Goal: Task Accomplishment & Management: Complete application form

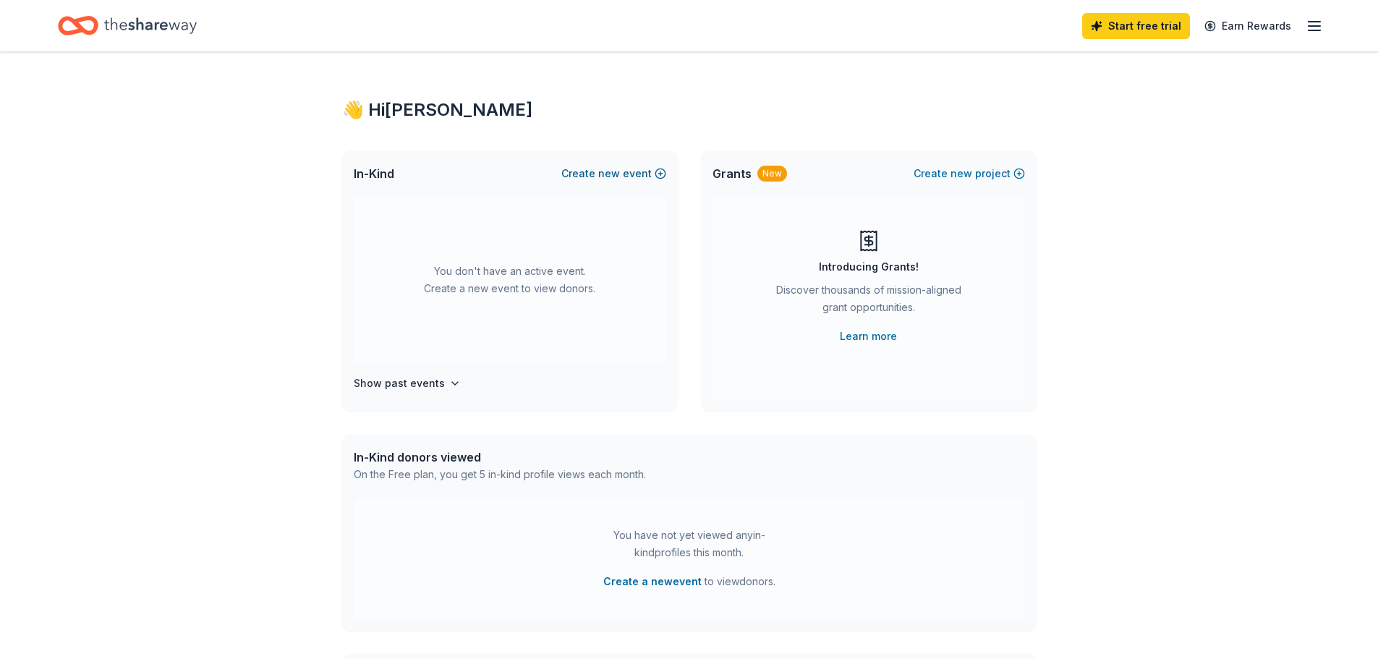
click at [614, 176] on span "new" at bounding box center [609, 173] width 22 height 17
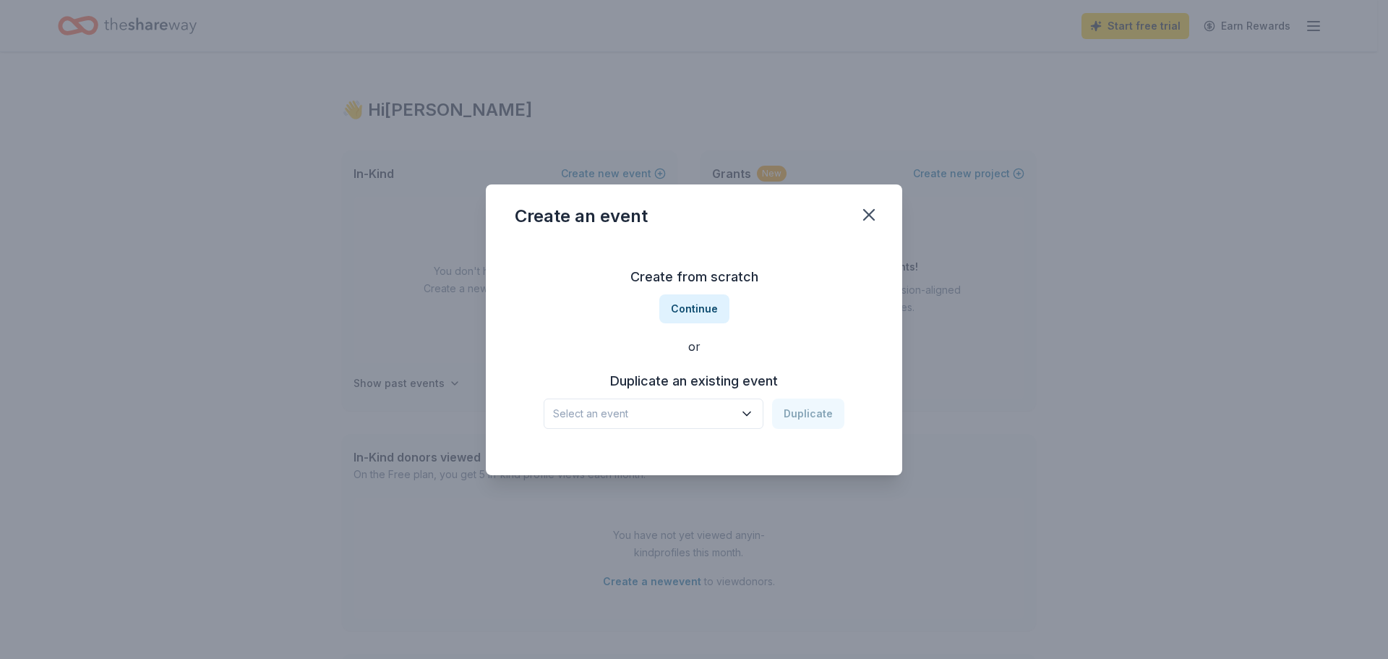
click at [723, 426] on button "Select an event" at bounding box center [654, 413] width 220 height 30
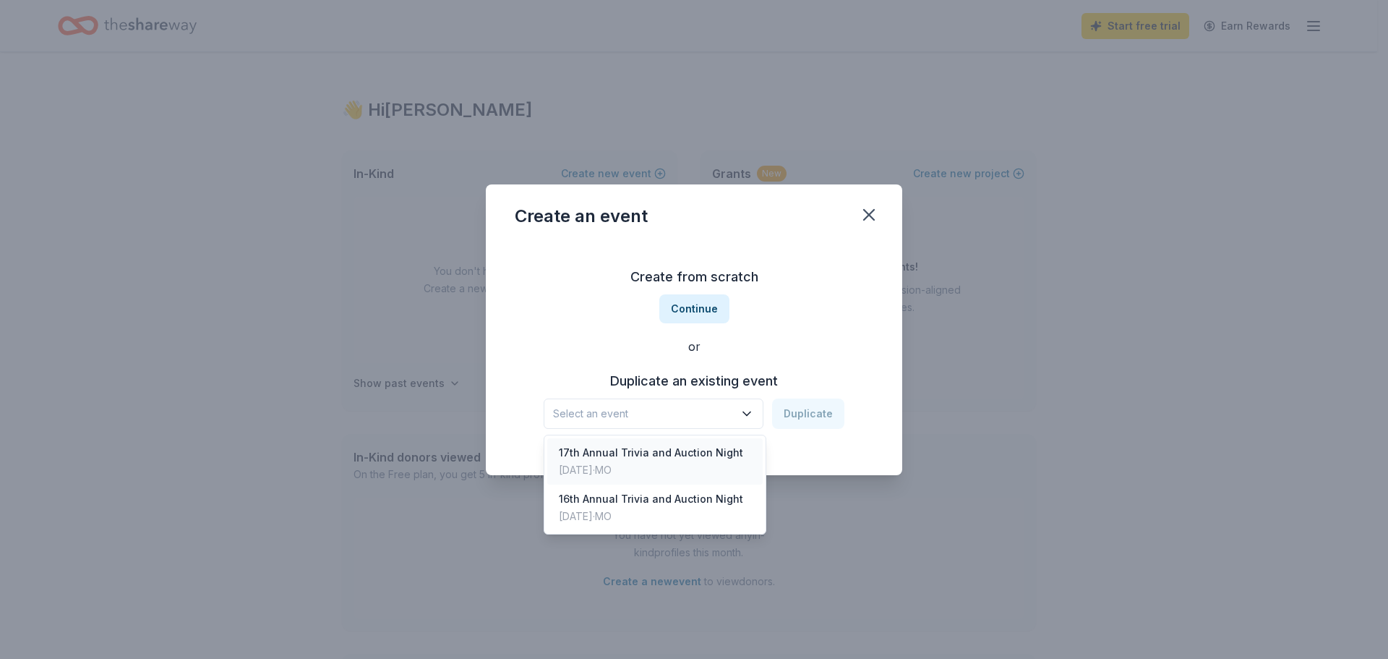
click at [706, 457] on div "17th Annual Trivia and Auction Night" at bounding box center [651, 452] width 184 height 17
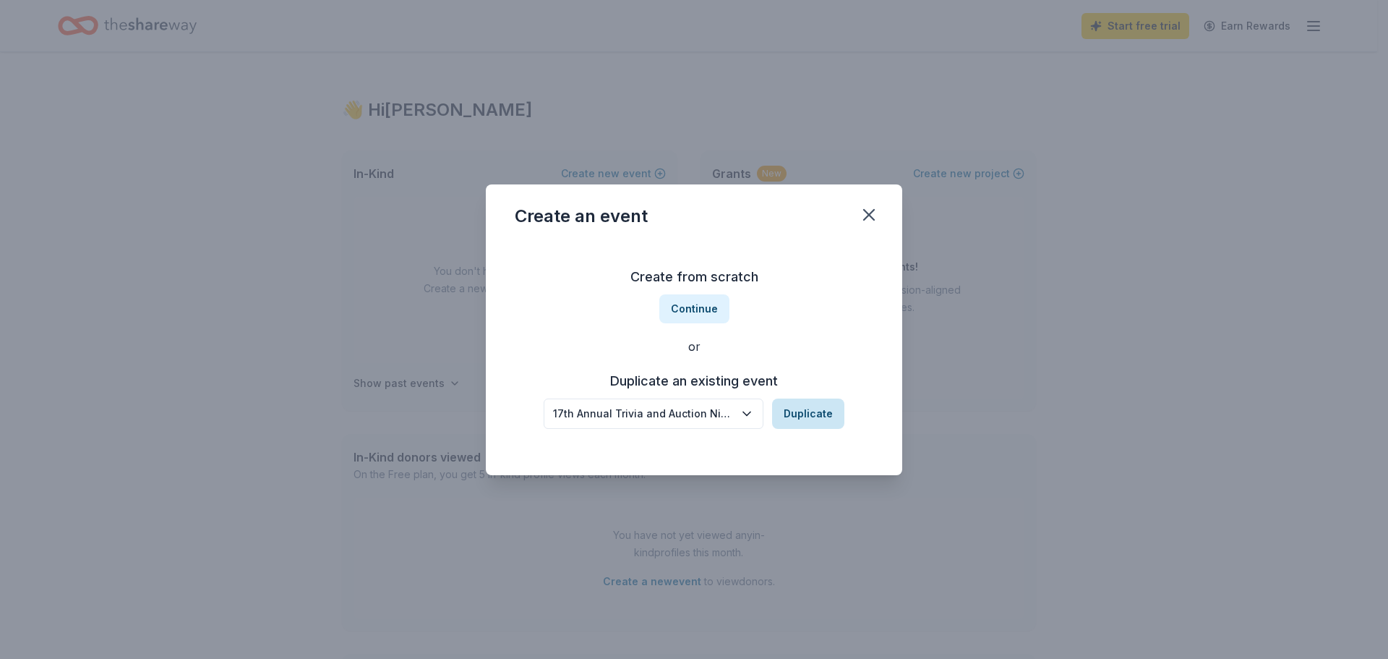
click at [795, 419] on button "Duplicate" at bounding box center [808, 413] width 72 height 30
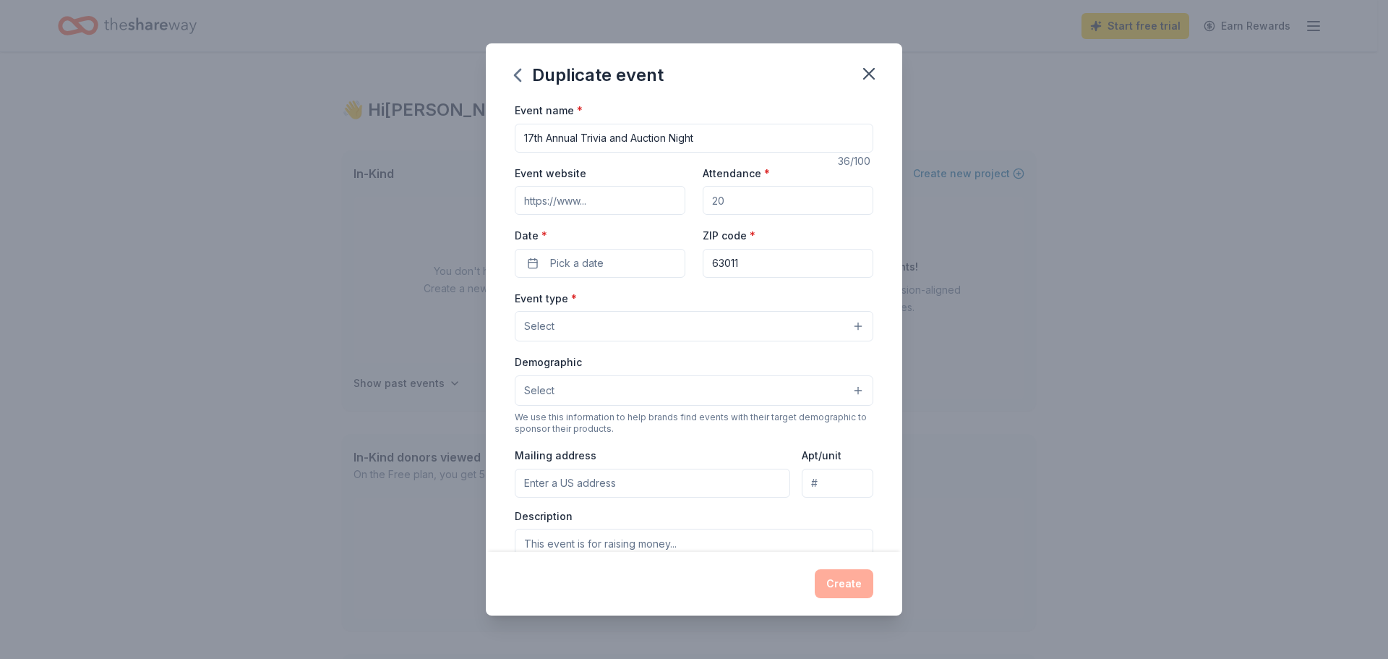
click at [644, 201] on input "Event website" at bounding box center [600, 200] width 171 height 29
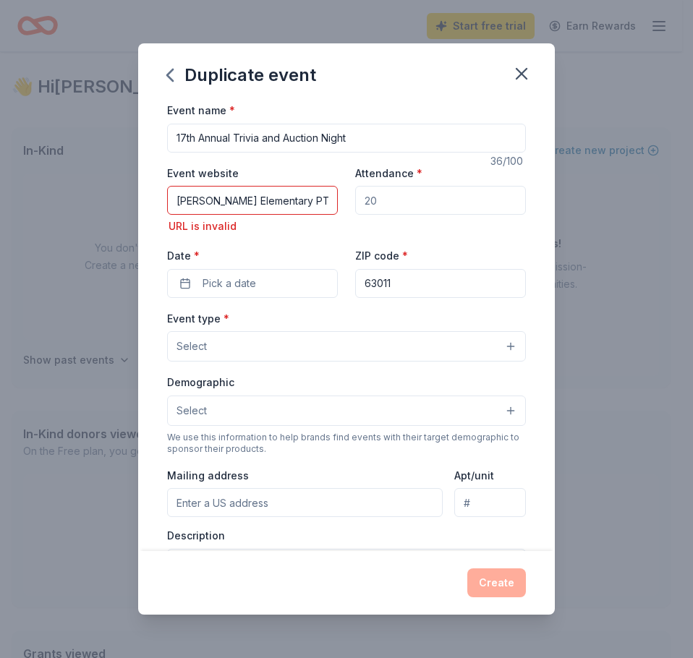
click at [286, 197] on input "Henry Elementary PTO" at bounding box center [252, 200] width 171 height 29
drag, startPoint x: 297, startPoint y: 202, endPoint x: 88, endPoint y: 202, distance: 209.7
click at [88, 202] on div "Duplicate event Event name * 17th Annual Trivia and Auction Night 36 /100 Event…" at bounding box center [346, 329] width 693 height 658
paste input "https://henry.parkwayschools.net/"
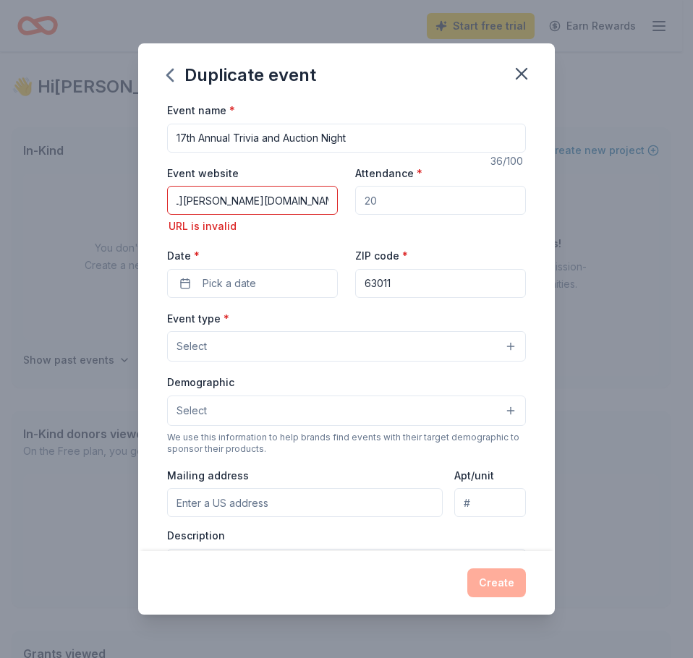
type input "https://henry.parkwayschools.net/"
click at [385, 200] on input "Attendance *" at bounding box center [440, 200] width 171 height 29
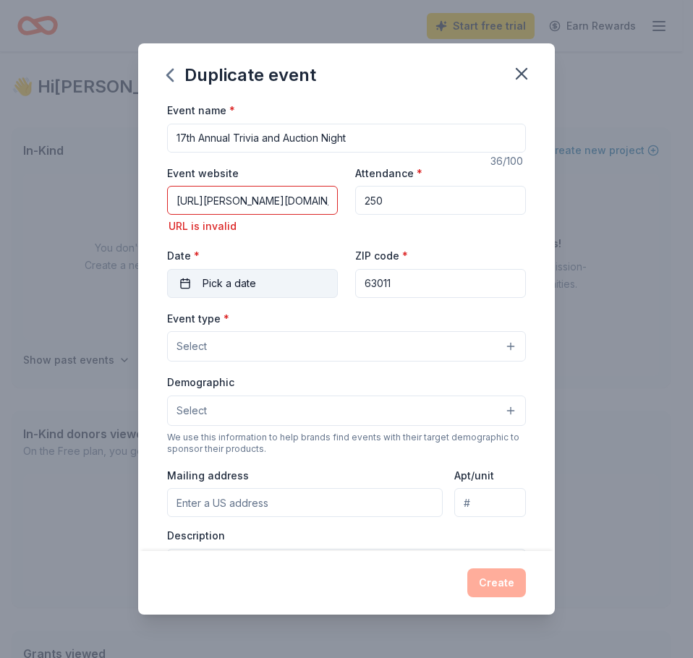
type input "250"
click at [238, 287] on span "Pick a date" at bounding box center [229, 283] width 54 height 17
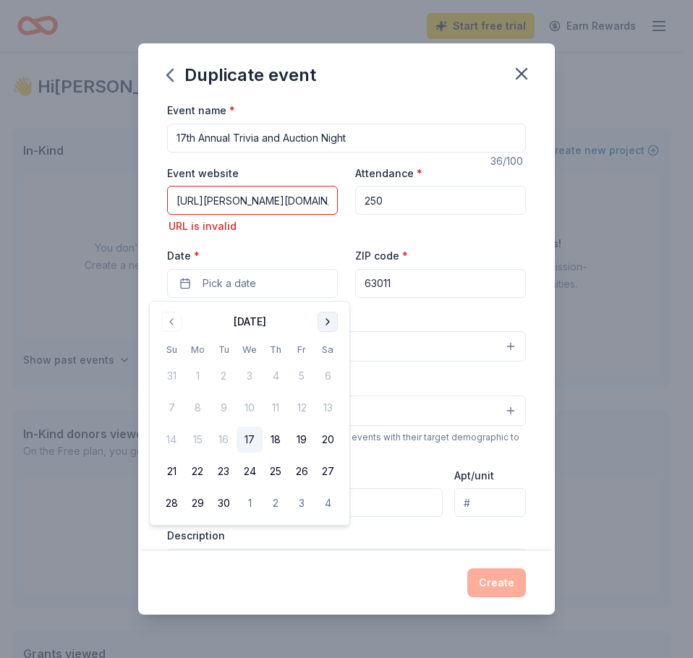
click at [325, 323] on button "Go to next month" at bounding box center [327, 322] width 20 height 20
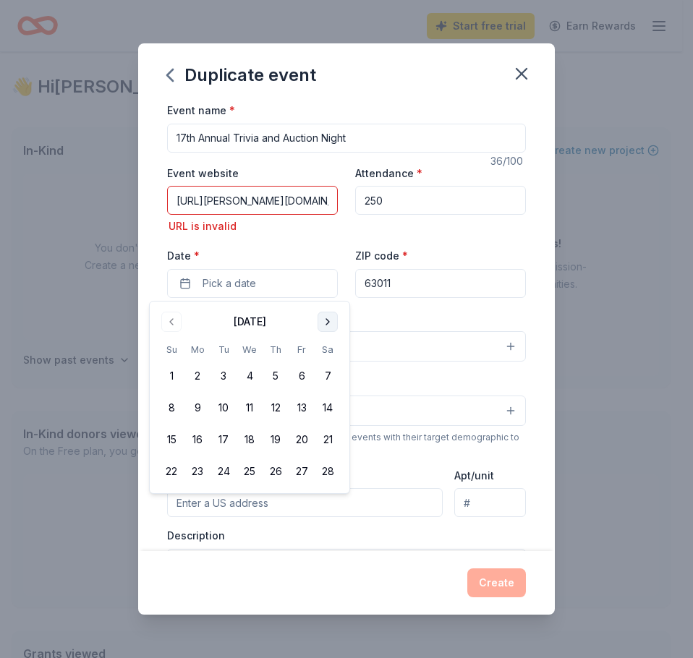
click at [325, 323] on button "Go to next month" at bounding box center [327, 322] width 20 height 20
click at [176, 324] on button "Go to previous month" at bounding box center [171, 322] width 20 height 20
click at [302, 384] on button "6" at bounding box center [302, 376] width 26 height 26
click at [409, 291] on input "63011" at bounding box center [440, 283] width 171 height 29
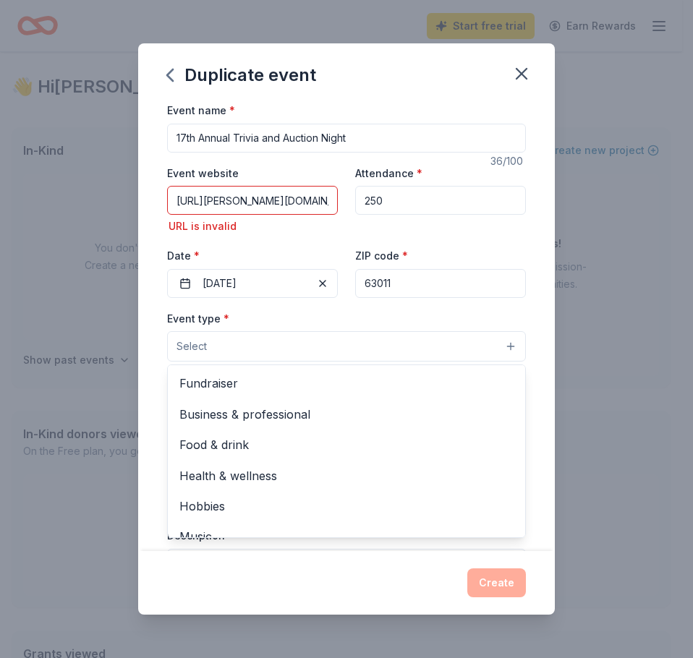
click at [357, 346] on button "Select" at bounding box center [346, 346] width 359 height 30
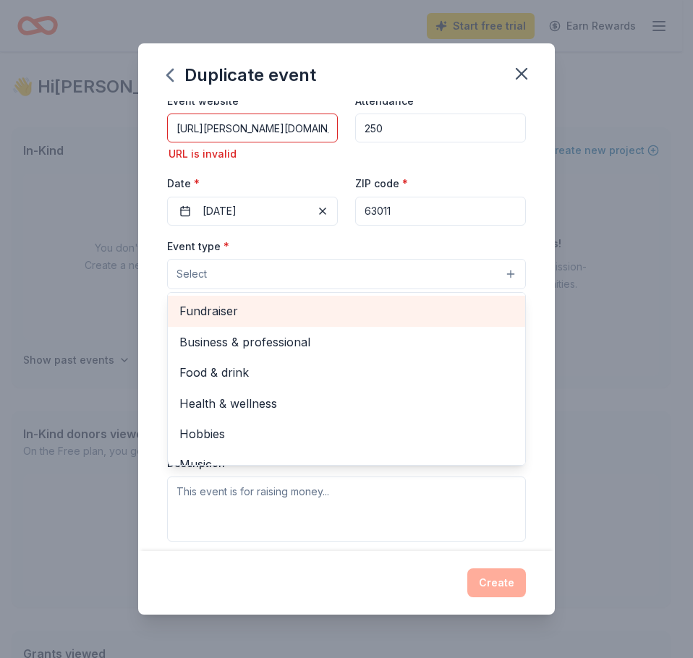
click at [251, 319] on span "Fundraiser" at bounding box center [346, 311] width 334 height 19
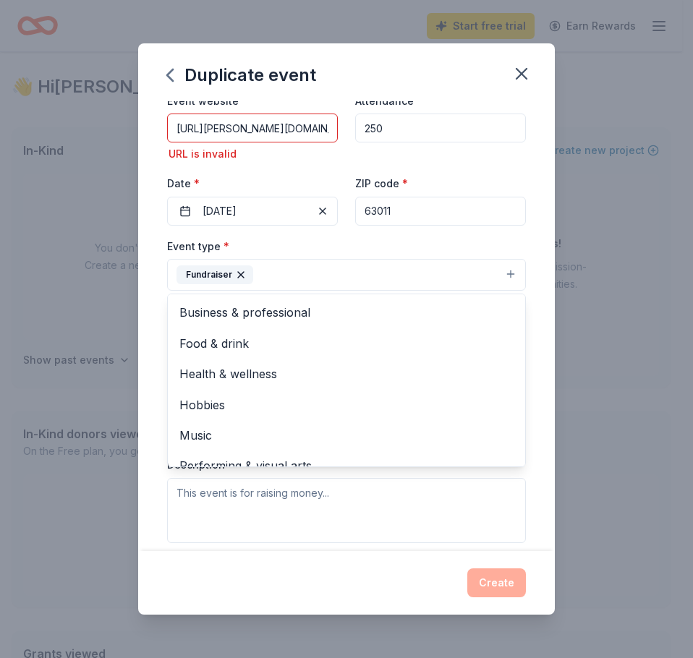
click at [155, 310] on div "Event name * 17th Annual Trivia and Auction Night 36 /100 Event website https:/…" at bounding box center [346, 326] width 417 height 450
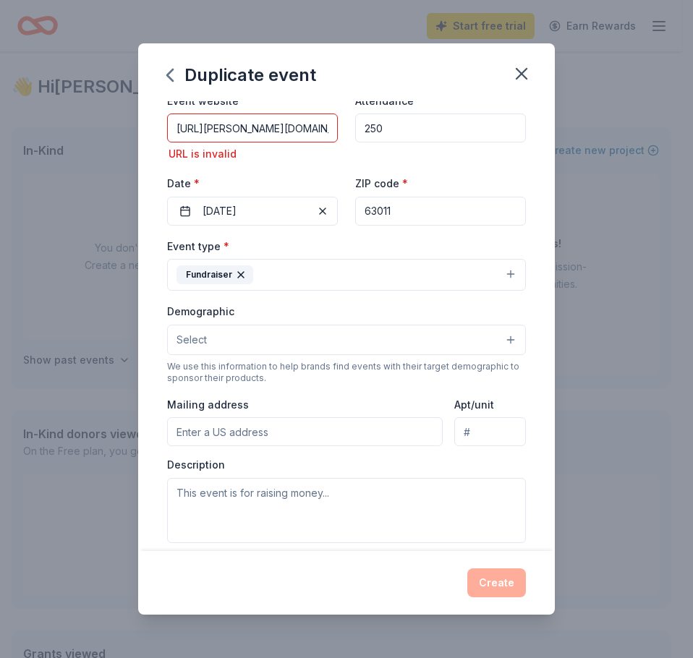
click at [213, 340] on button "Select" at bounding box center [346, 340] width 359 height 30
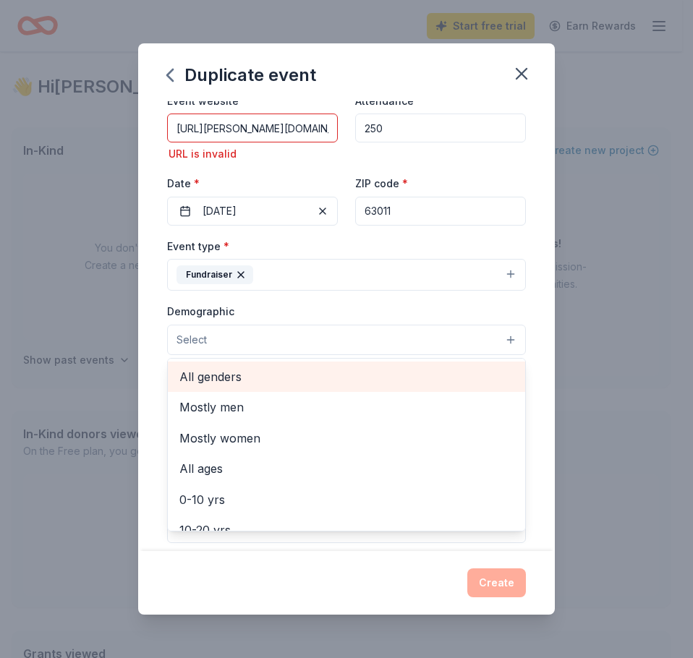
click at [223, 375] on span "All genders" at bounding box center [346, 376] width 334 height 19
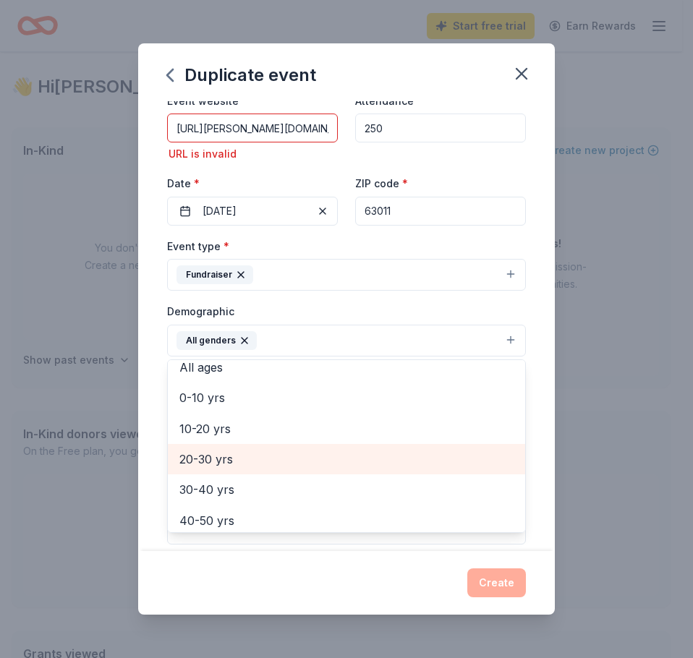
scroll to position [145, 0]
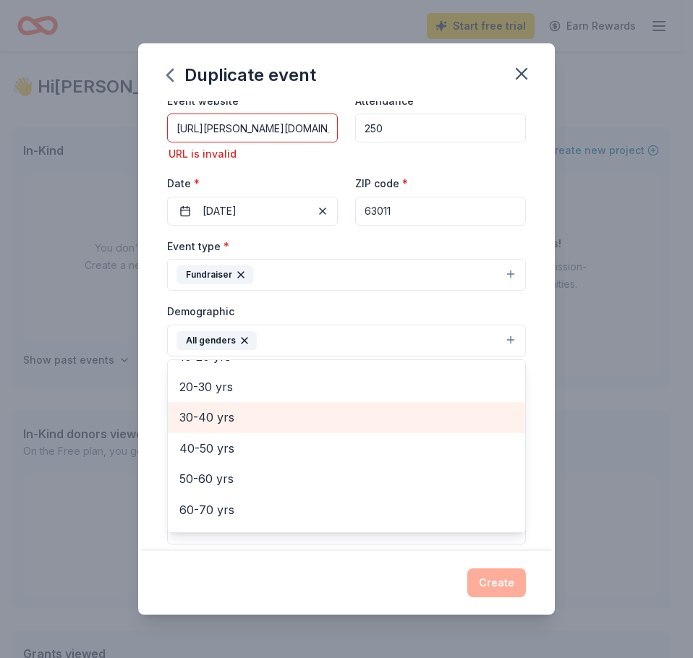
click at [238, 424] on span "30-40 yrs" at bounding box center [346, 417] width 334 height 19
click at [236, 426] on span "40-50 yrs" at bounding box center [346, 417] width 334 height 19
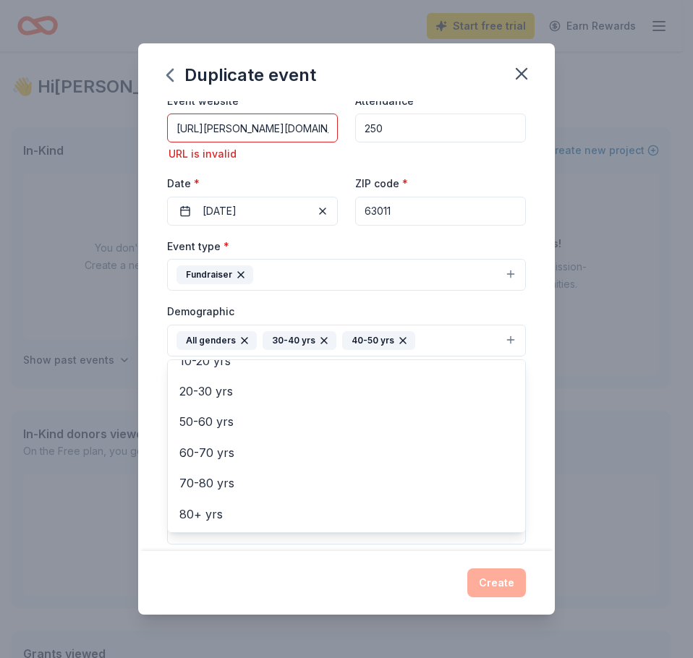
click at [155, 427] on div "Event name * 17th Annual Trivia and Auction Night 36 /100 Event website https:/…" at bounding box center [346, 326] width 417 height 450
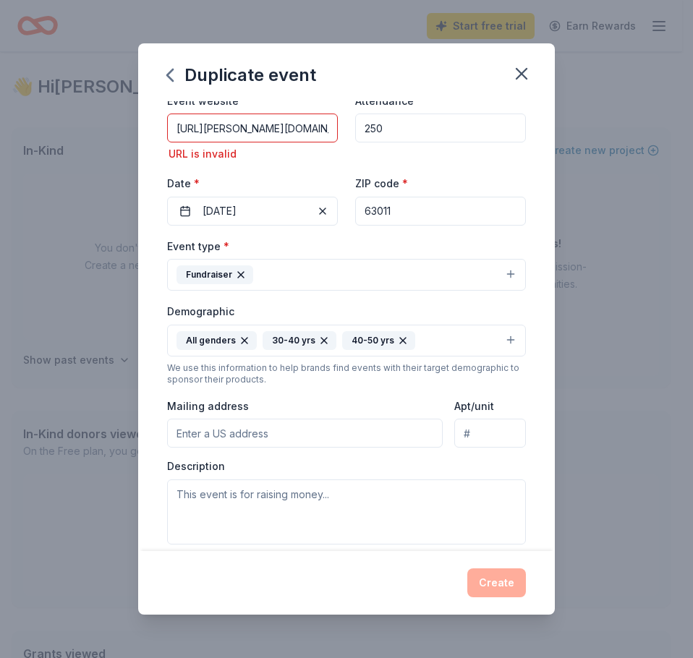
click at [221, 433] on input "Mailing address" at bounding box center [305, 433] width 276 height 29
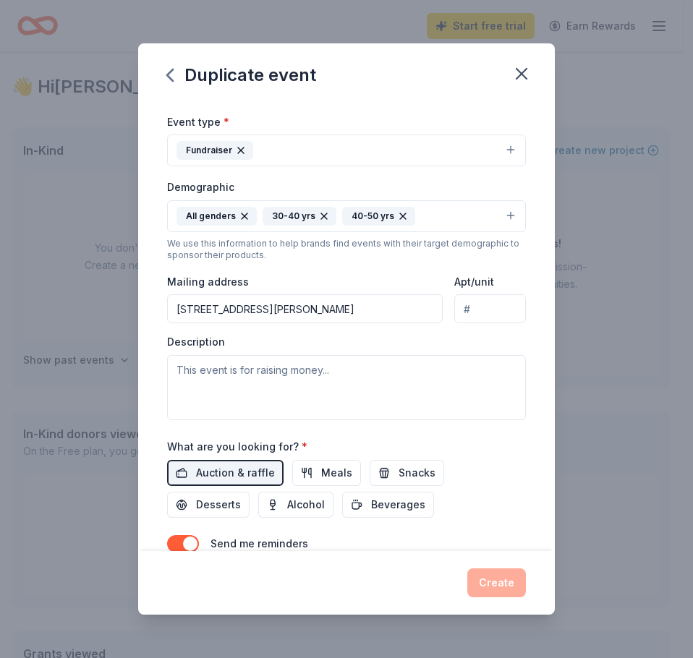
scroll to position [217, 0]
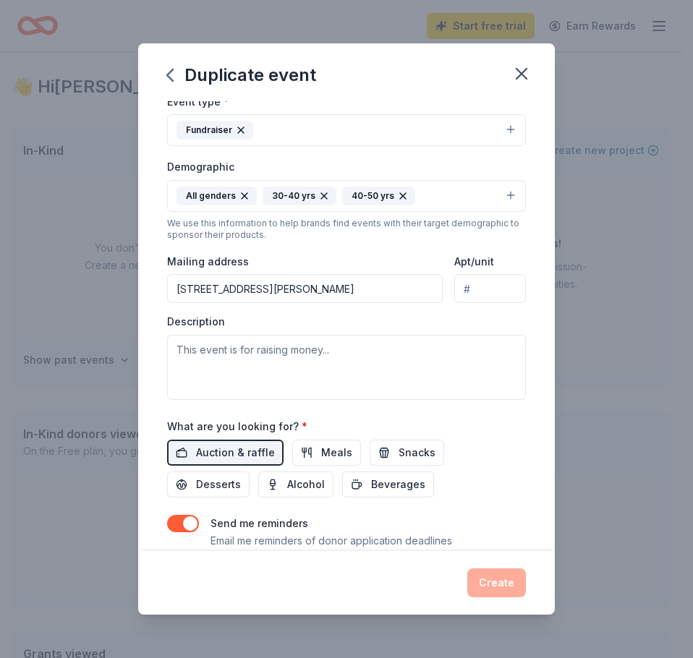
type input "700 Henry Avenue, Ballwin, MO, 63011"
click at [228, 364] on textarea at bounding box center [346, 367] width 359 height 65
paste textarea "A night when parents and community supporters come together to play trivia, bid…"
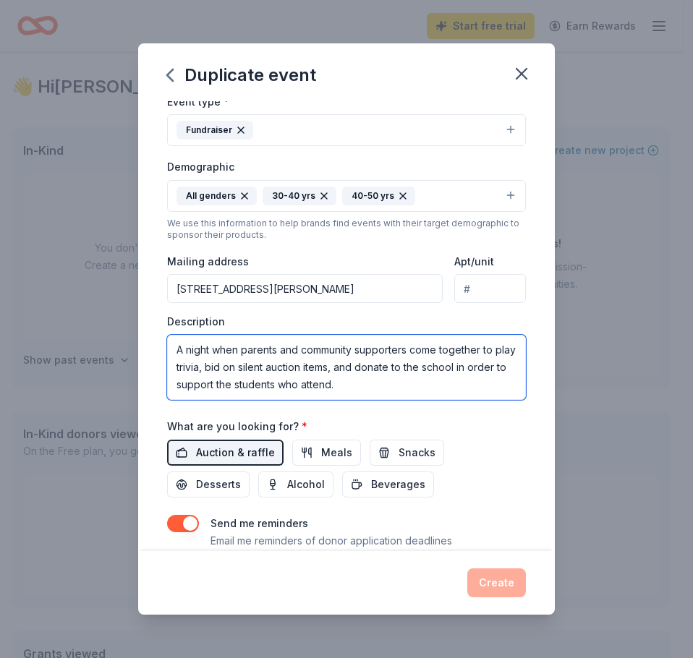
type textarea "A night when parents and community supporters come together to play trivia, bid…"
click at [210, 453] on span "Auction & raffle" at bounding box center [235, 452] width 79 height 17
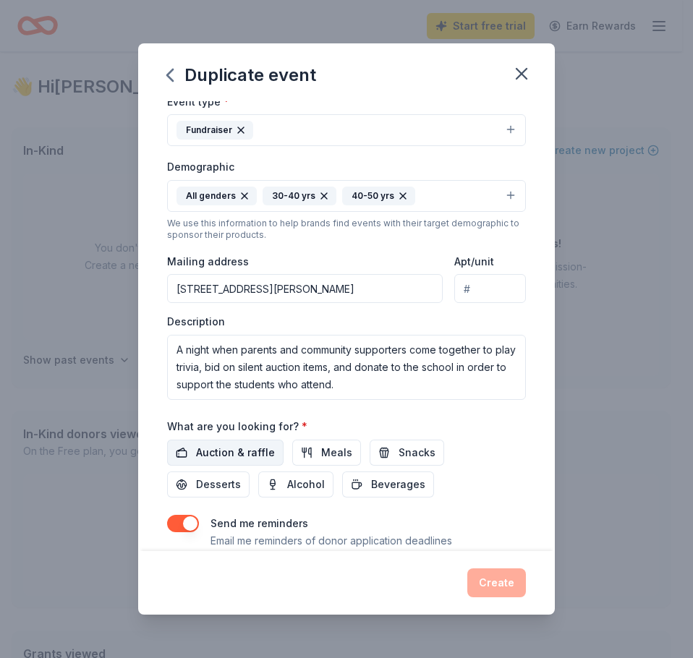
click at [219, 451] on span "Auction & raffle" at bounding box center [235, 452] width 79 height 17
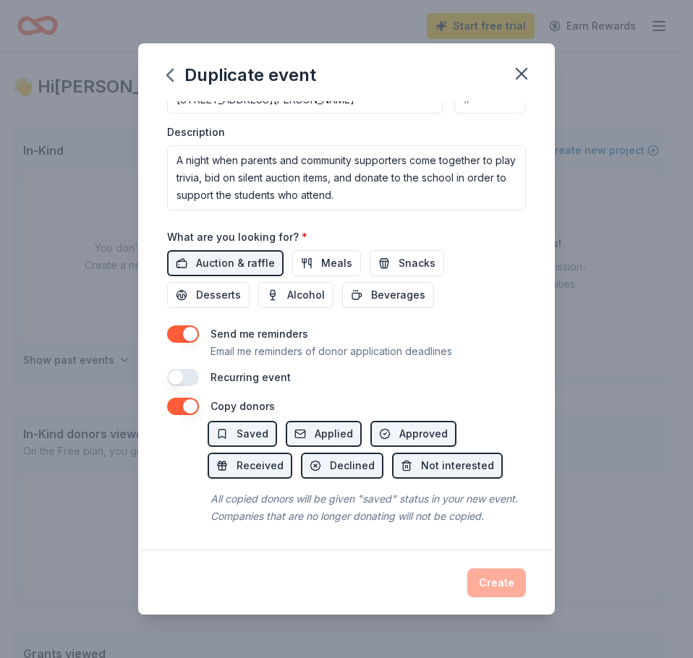
scroll to position [424, 0]
click at [179, 325] on button "button" at bounding box center [183, 333] width 32 height 17
click at [176, 398] on button "button" at bounding box center [183, 406] width 32 height 17
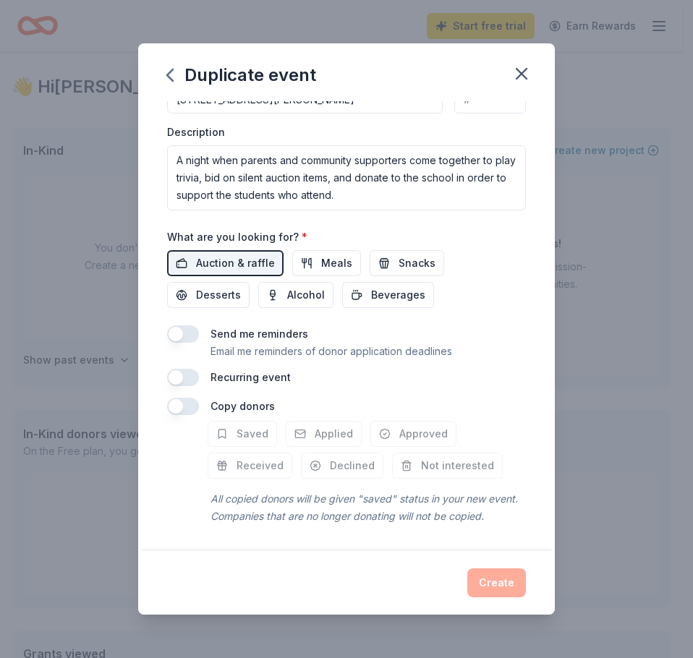
click at [193, 398] on button "button" at bounding box center [183, 406] width 32 height 17
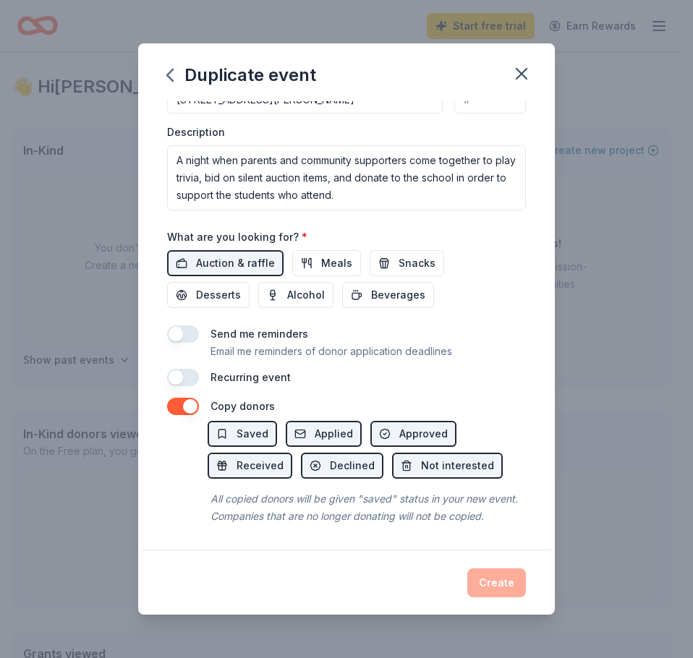
click at [184, 398] on button "button" at bounding box center [183, 406] width 32 height 17
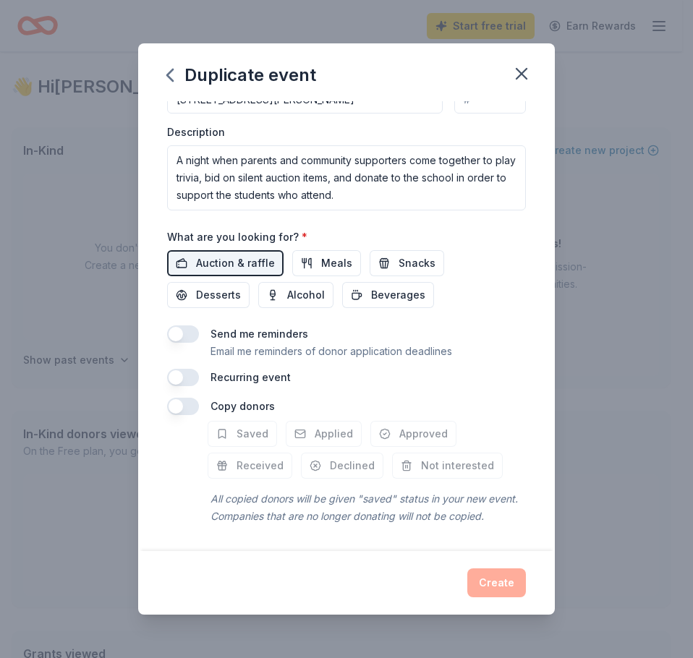
click at [496, 586] on div "Create" at bounding box center [346, 582] width 359 height 29
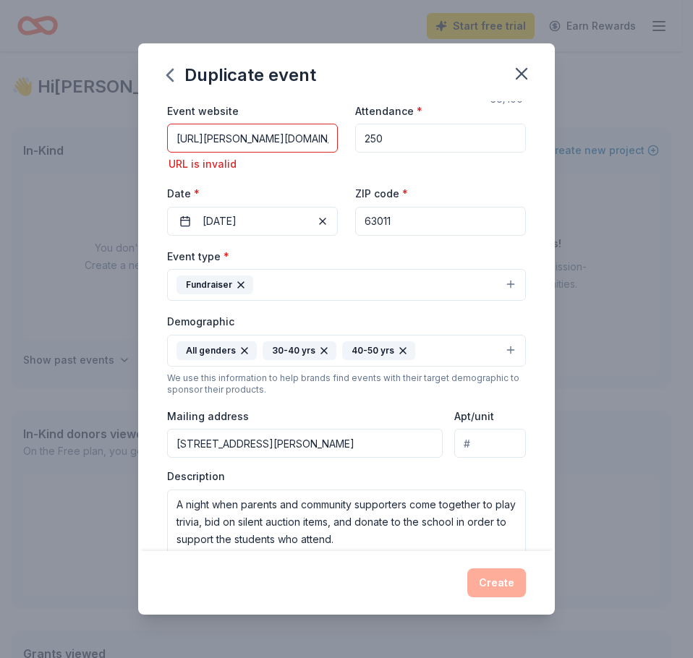
scroll to position [0, 0]
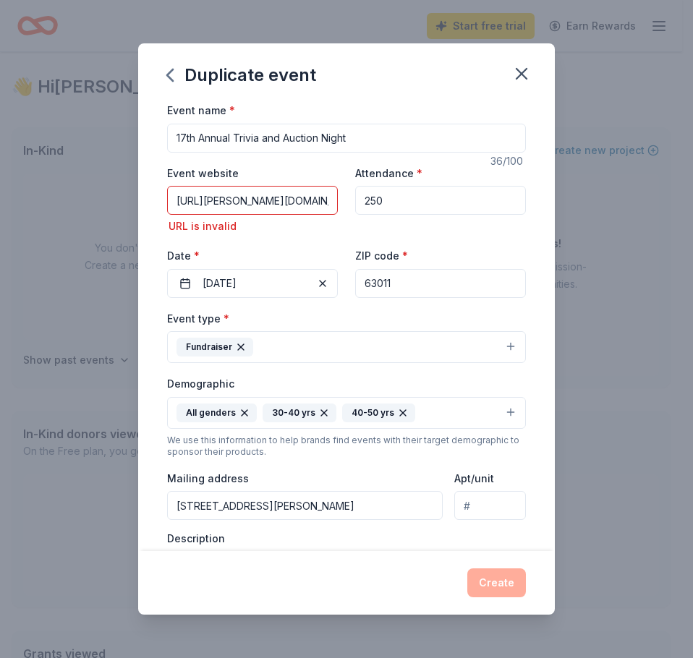
click at [238, 206] on input "https://henry.parkwayschools.net/" at bounding box center [252, 200] width 171 height 29
click at [211, 202] on input "https://henry.parkwayschools.net/" at bounding box center [252, 200] width 171 height 29
drag, startPoint x: 211, startPoint y: 202, endPoint x: 135, endPoint y: 202, distance: 75.9
click at [135, 202] on div "Duplicate event Event name * 17th Annual Trivia and Auction Night 36 /100 Event…" at bounding box center [346, 329] width 693 height 658
type input "henry.parkwayschools.net/"
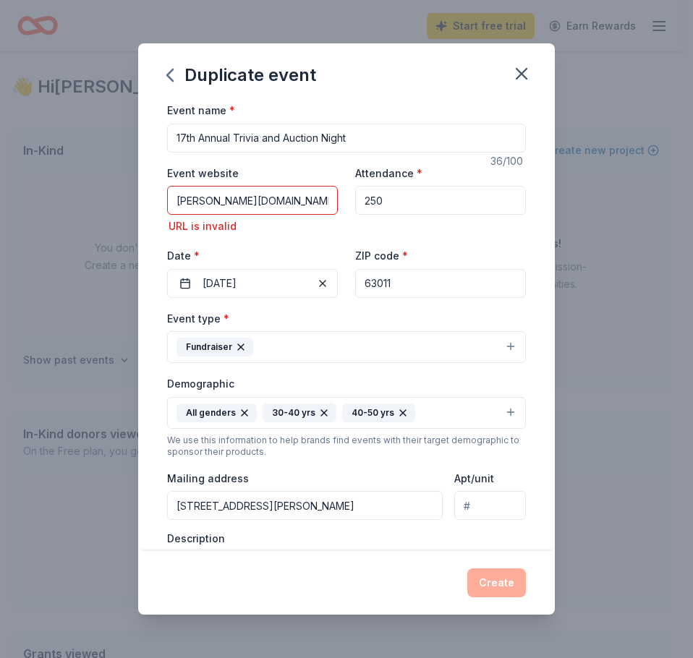
click at [477, 581] on div "Create" at bounding box center [346, 582] width 359 height 29
click at [267, 200] on input "henry.parkwayschools.net/" at bounding box center [252, 200] width 171 height 29
click at [289, 207] on input "henry.parkwayschools.net/" at bounding box center [252, 200] width 171 height 29
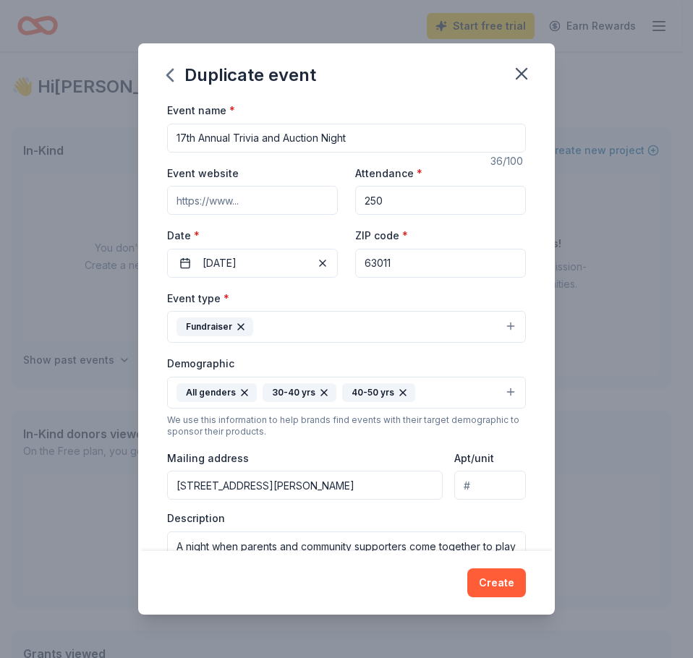
click at [356, 226] on div "Event website Attendance * 250 Date * 02/06/2026 ZIP code * 63011" at bounding box center [346, 221] width 359 height 114
click at [244, 205] on input "Event website" at bounding box center [252, 200] width 171 height 29
paste input "https://henry.parkwayschools.net/"
click at [192, 205] on input "https://henry.parkwayschools.net/" at bounding box center [252, 200] width 171 height 29
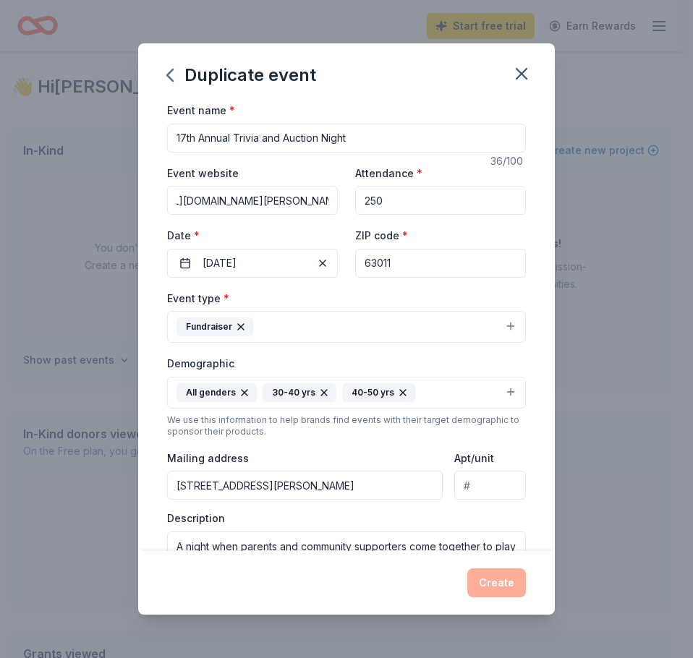
type input "https://www.henry.parkwayschools.net/"
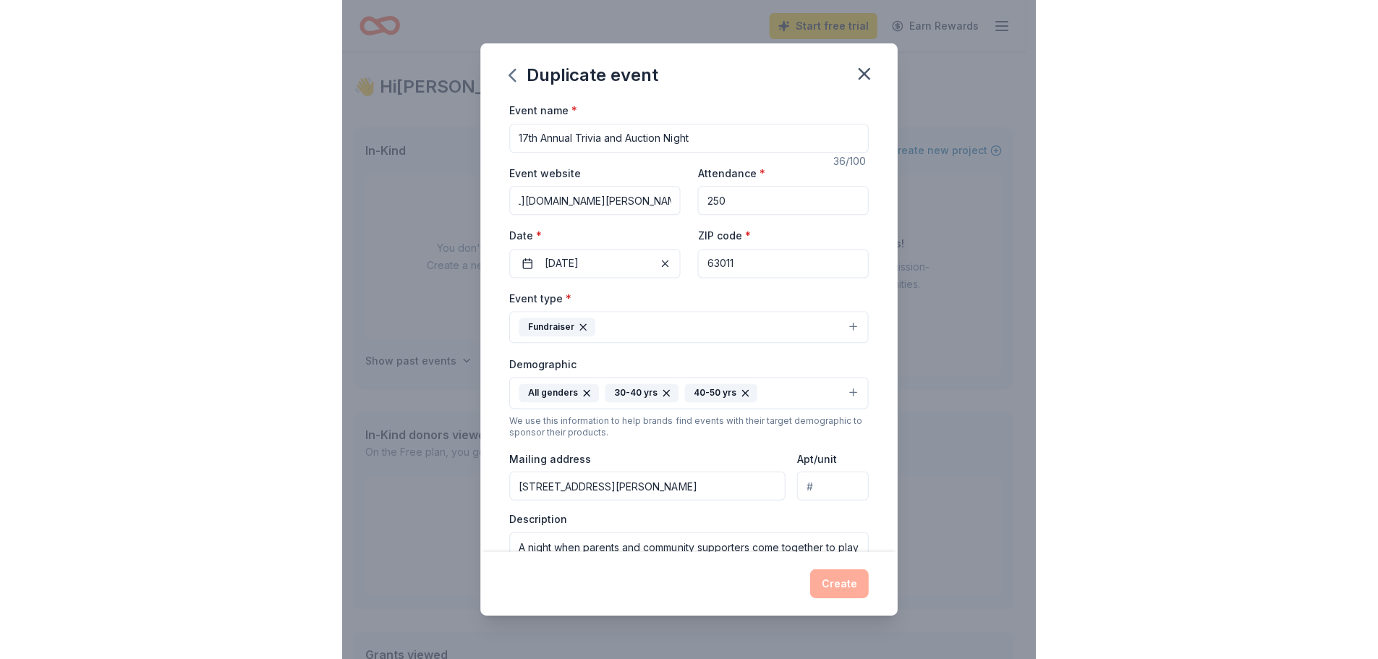
scroll to position [0, 0]
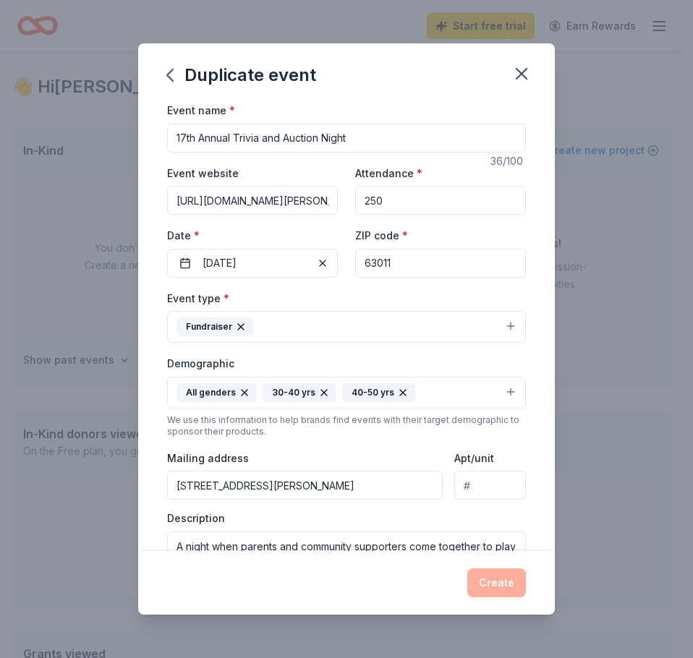
click at [347, 304] on div "Event name * 17th Annual Trivia and Auction Night 36 /100 Event website https:/…" at bounding box center [346, 436] width 359 height 671
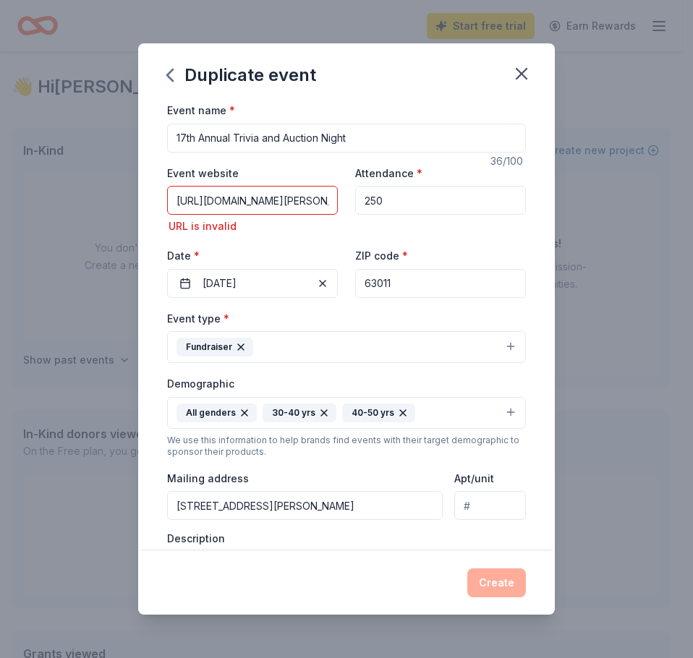
click at [242, 207] on input "https://www.henry.parkwayschools.net/" at bounding box center [252, 200] width 171 height 29
click at [257, 200] on input "https://www.henry.parkwayschools.net/" at bounding box center [252, 200] width 171 height 29
click at [521, 589] on button "Create" at bounding box center [496, 582] width 59 height 29
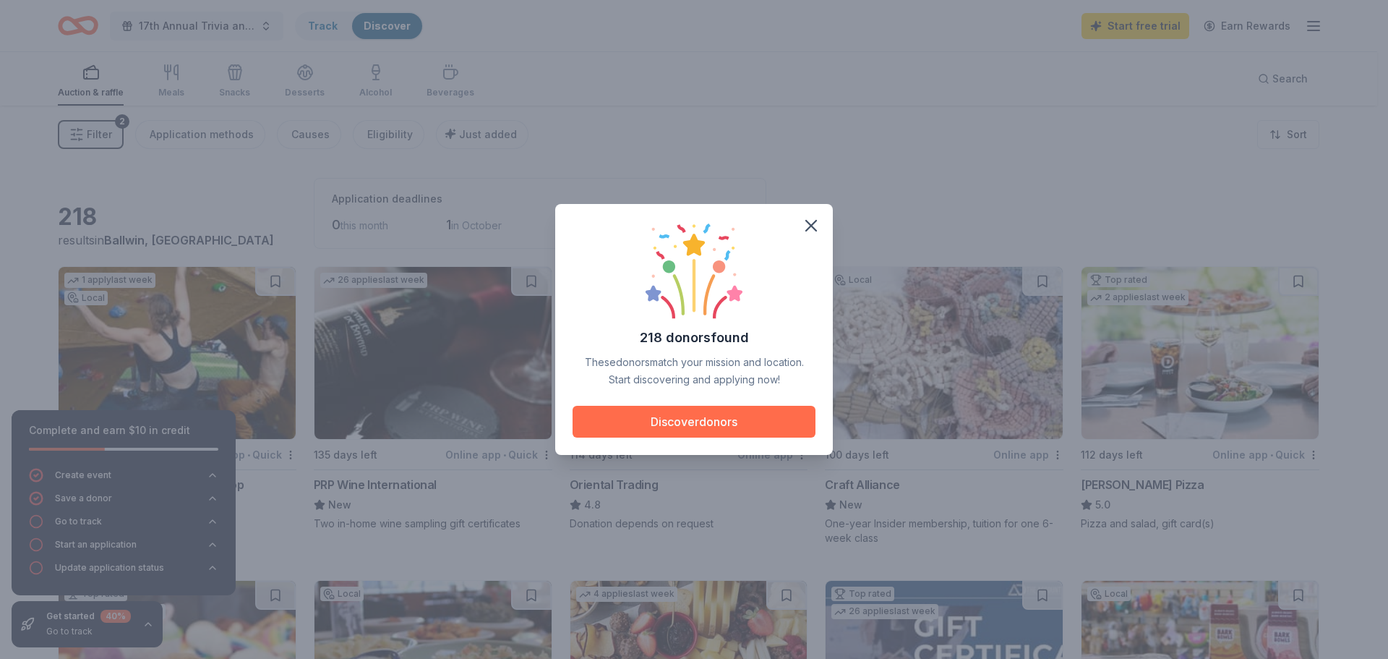
click at [685, 427] on button "Discover donors" at bounding box center [694, 422] width 243 height 32
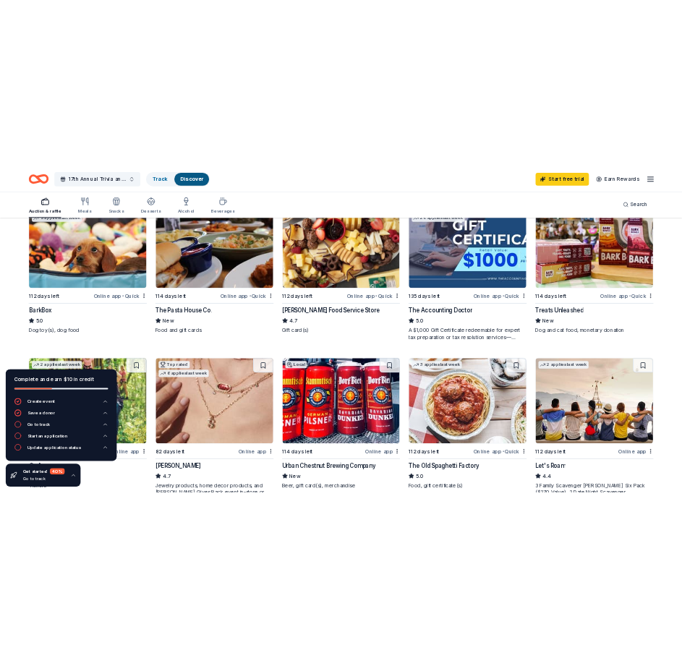
scroll to position [434, 0]
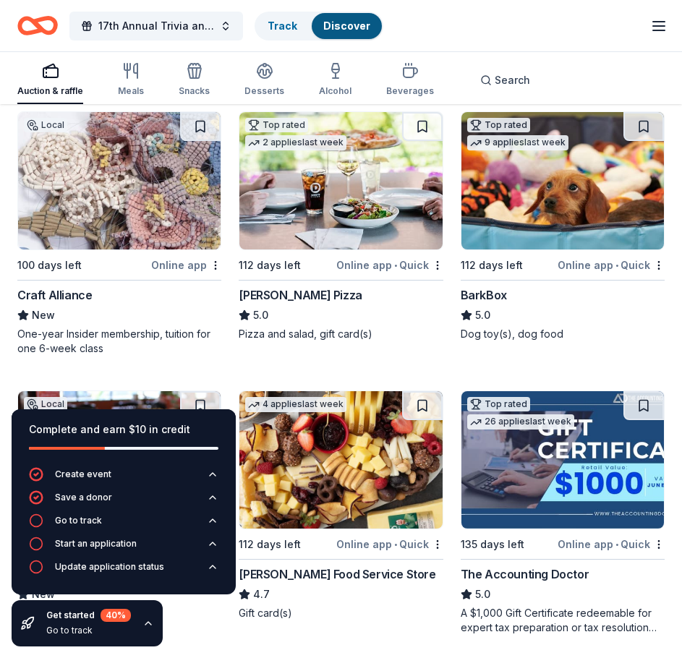
click at [146, 620] on icon "button" at bounding box center [148, 624] width 12 height 12
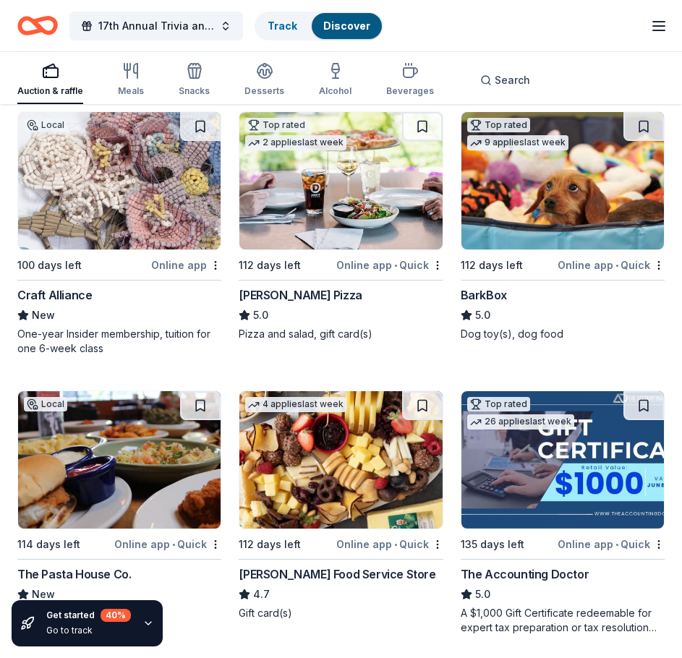
click at [544, 178] on img at bounding box center [562, 180] width 202 height 137
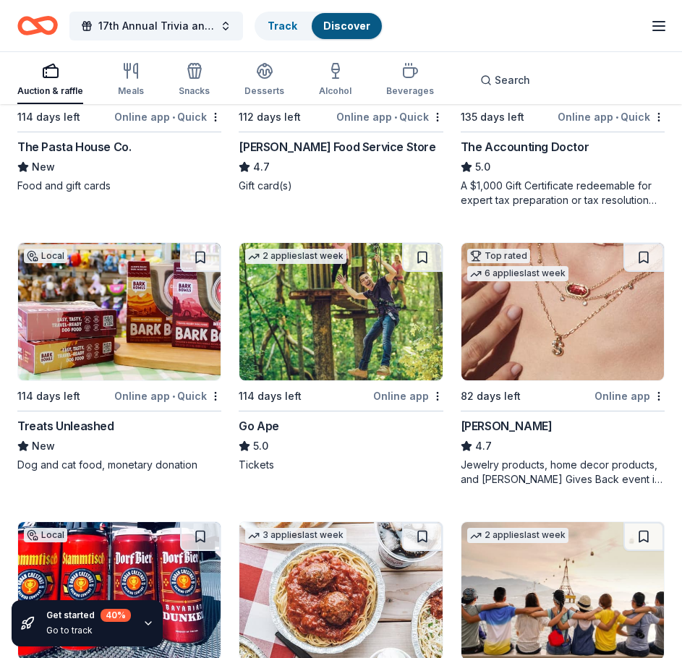
scroll to position [868, 0]
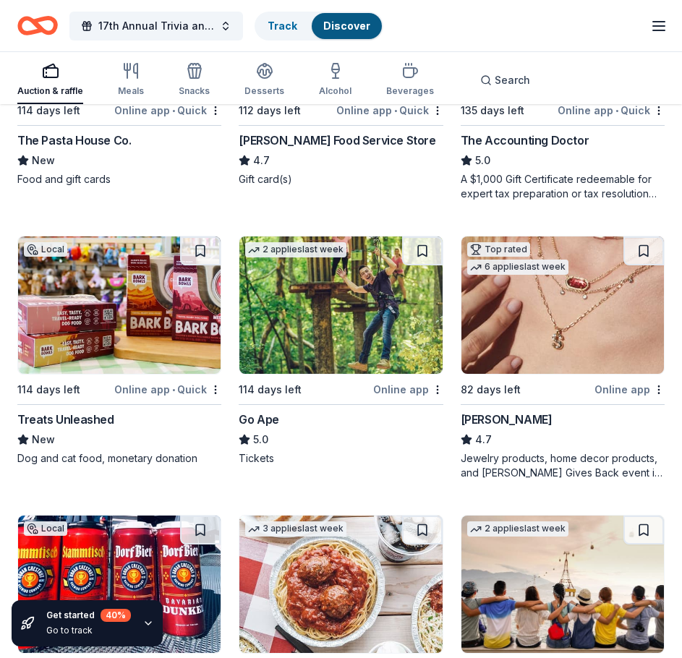
click at [336, 336] on img at bounding box center [340, 304] width 202 height 137
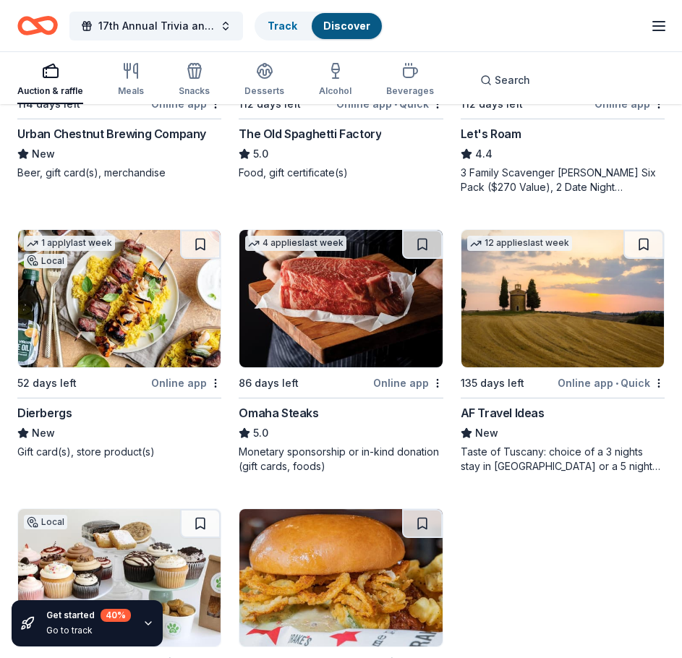
scroll to position [1446, 0]
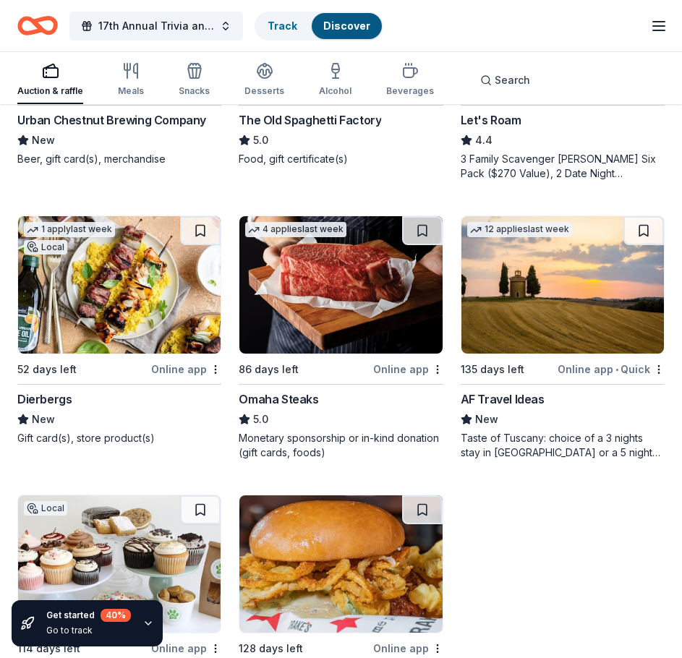
click at [140, 317] on img at bounding box center [119, 284] width 202 height 137
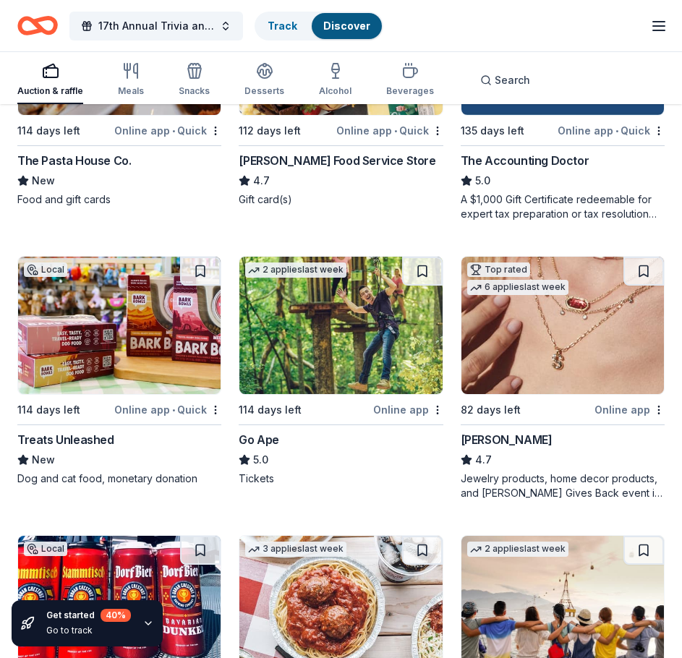
scroll to position [826, 0]
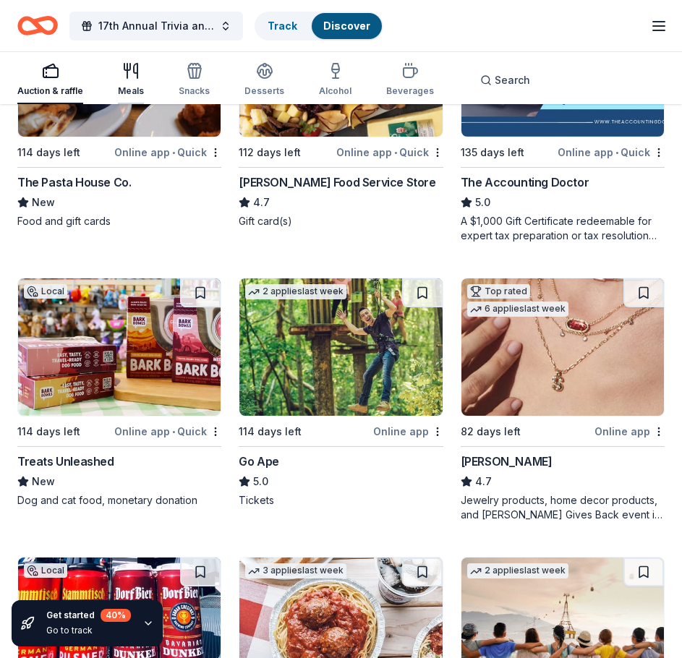
click at [127, 80] on div "Meals" at bounding box center [131, 79] width 26 height 35
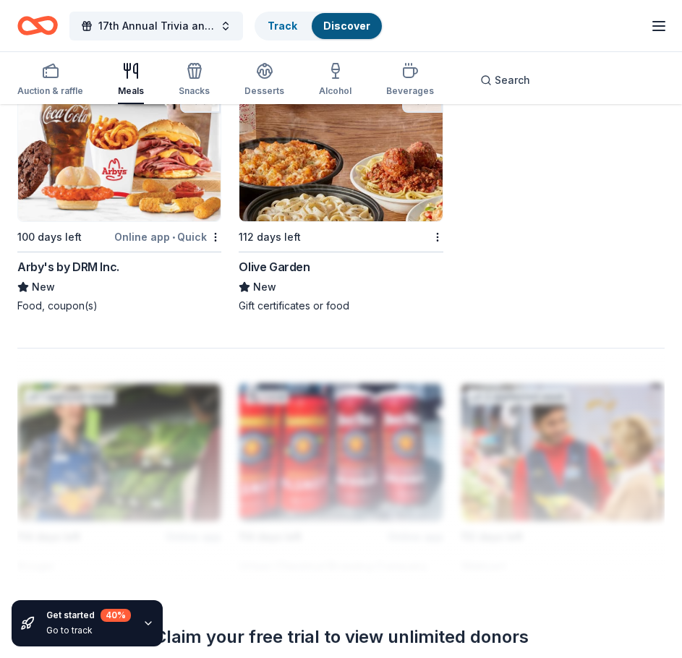
scroll to position [1591, 0]
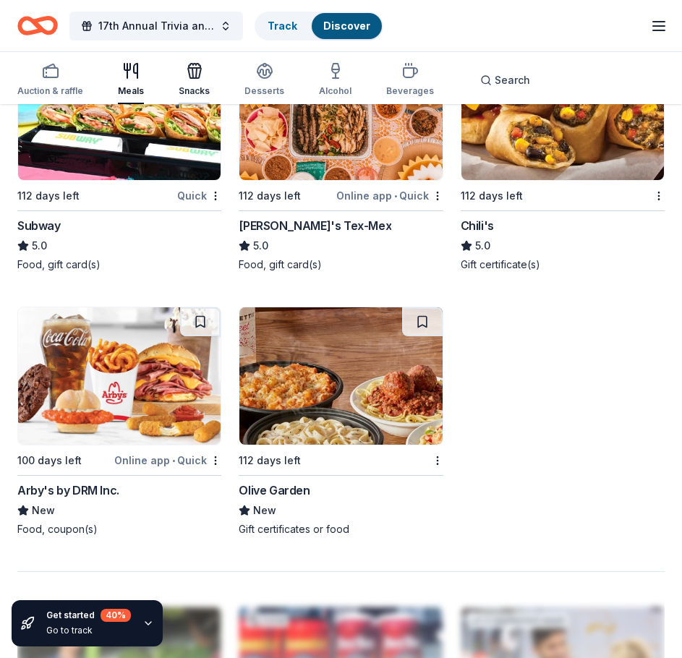
click at [190, 85] on div "Snacks" at bounding box center [194, 79] width 31 height 35
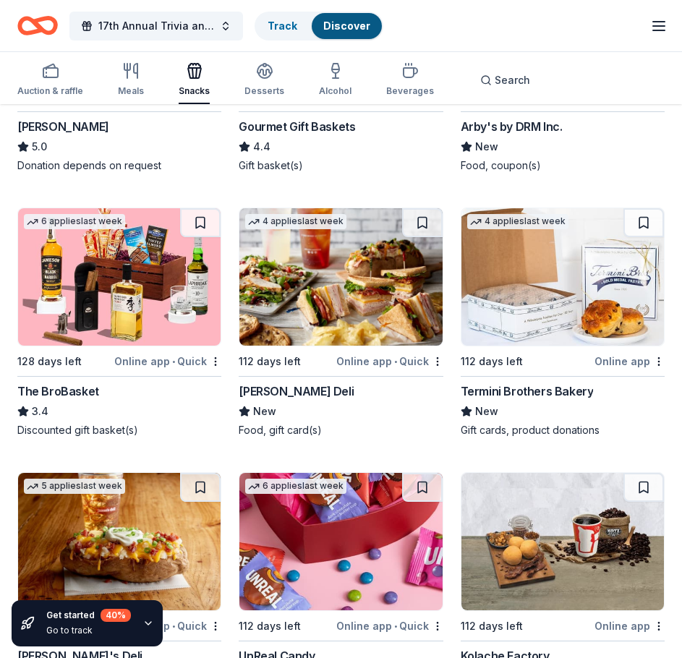
scroll to position [868, 0]
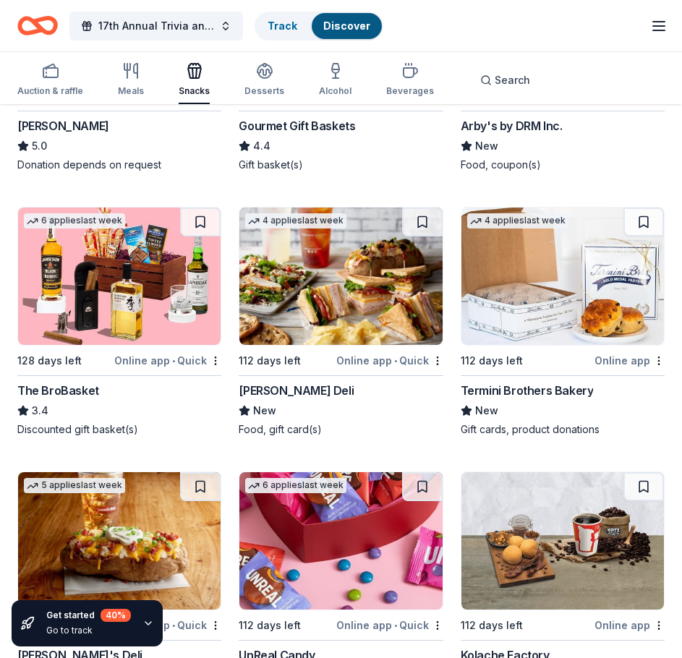
click at [342, 349] on div "4 applies last week 112 days left Online app • Quick McAlister's Deli New Food,…" at bounding box center [341, 322] width 204 height 230
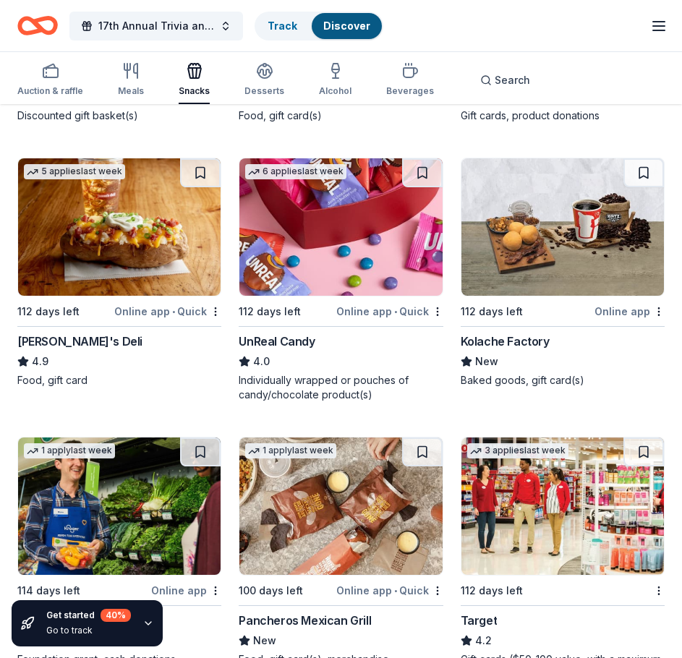
scroll to position [940, 0]
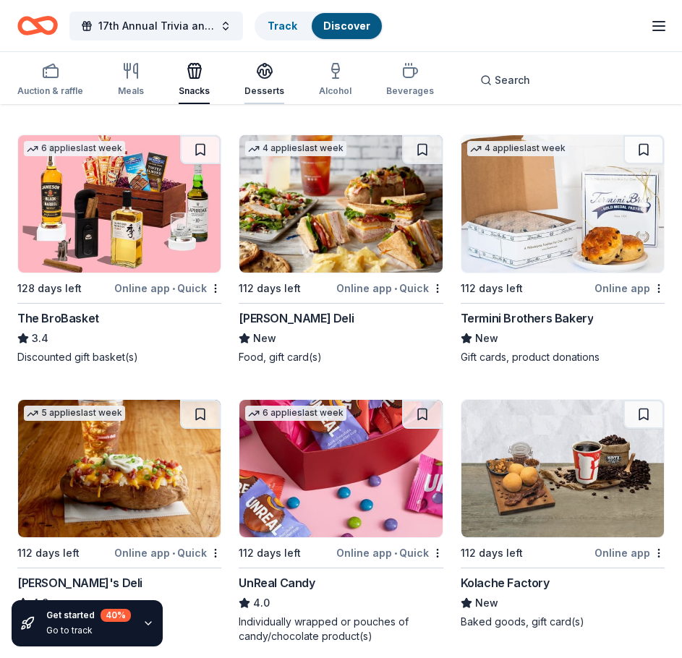
click at [261, 73] on icon "button" at bounding box center [264, 70] width 17 height 17
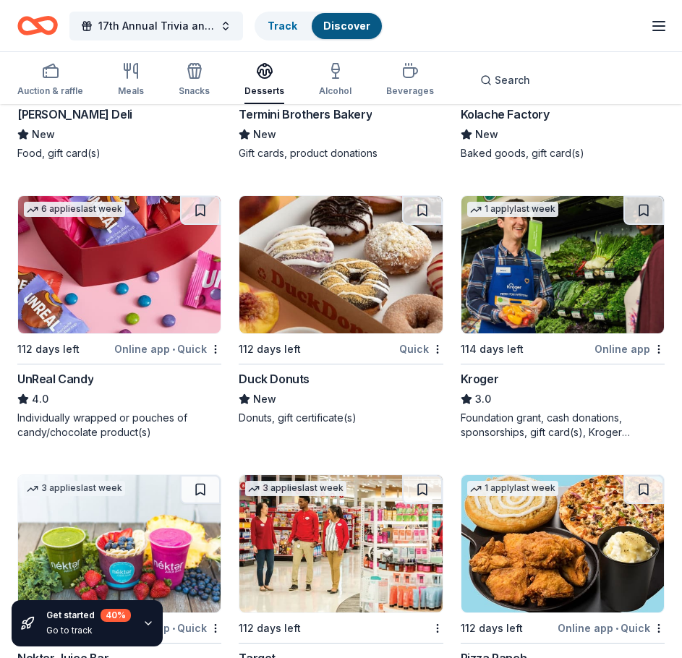
scroll to position [868, 0]
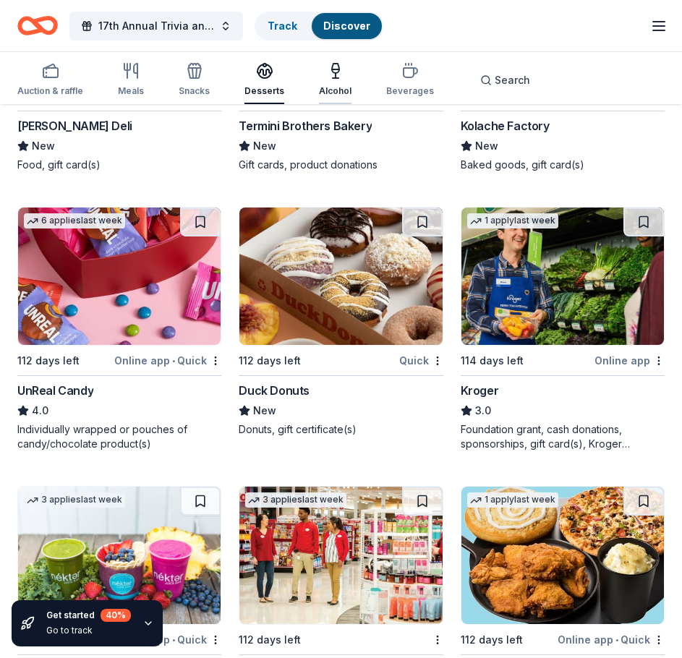
click at [335, 80] on div "Alcohol" at bounding box center [335, 79] width 33 height 35
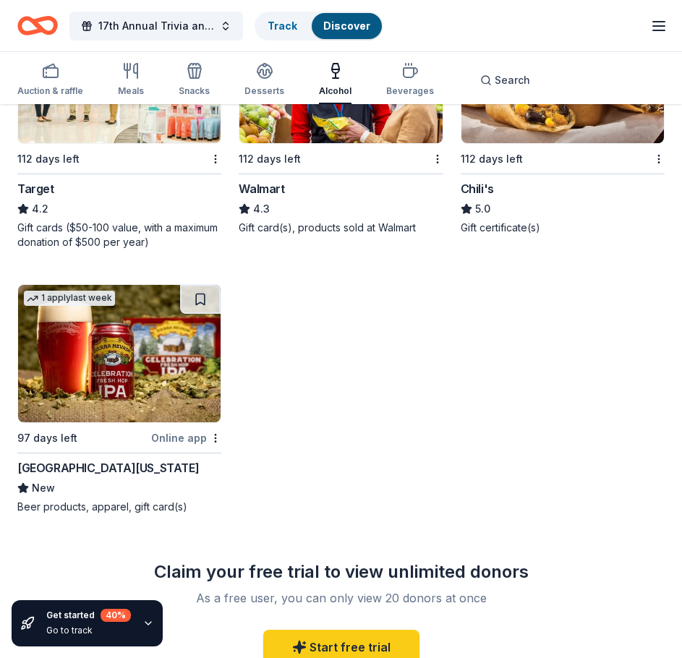
scroll to position [1591, 0]
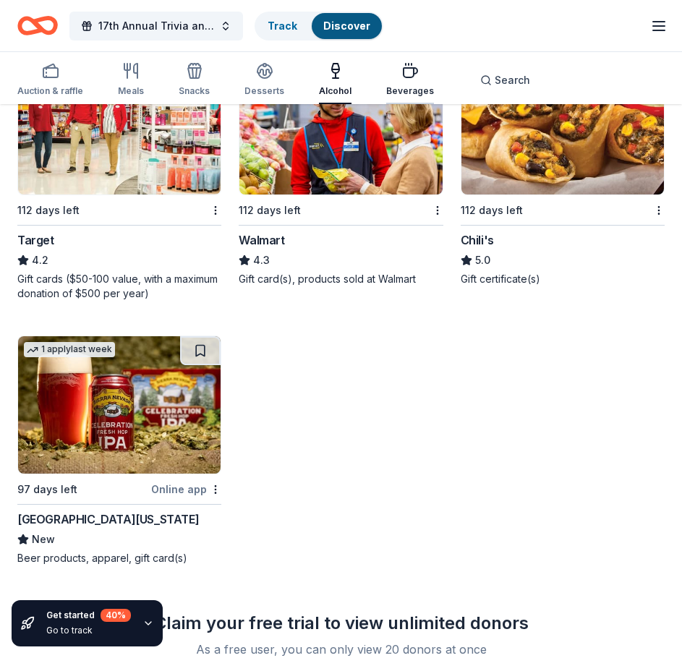
click at [401, 85] on div "Beverages" at bounding box center [410, 79] width 48 height 35
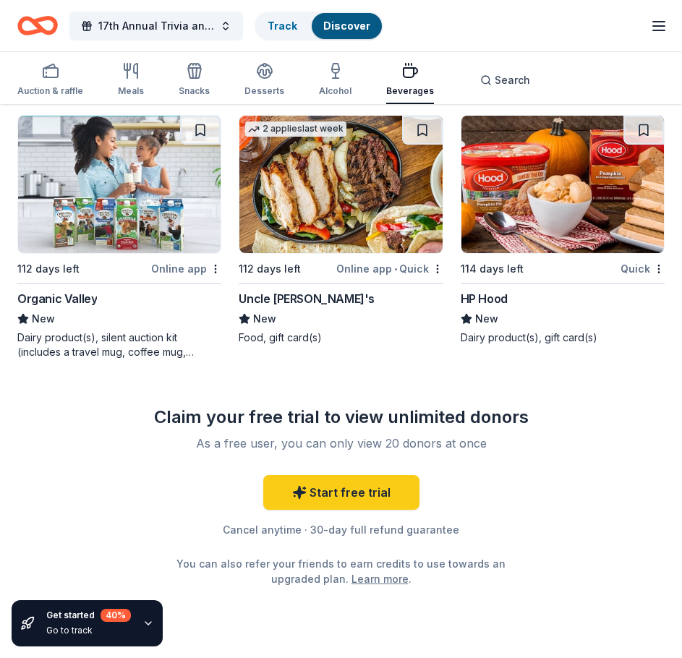
scroll to position [1519, 0]
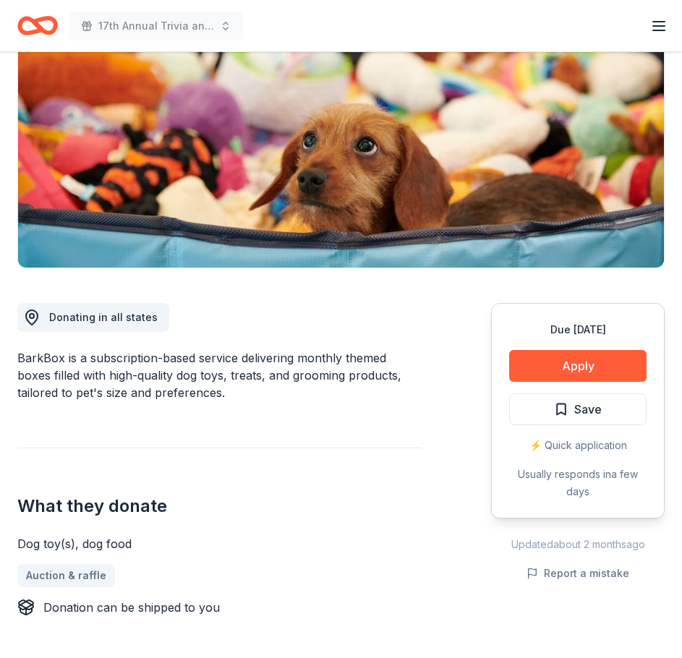
scroll to position [217, 0]
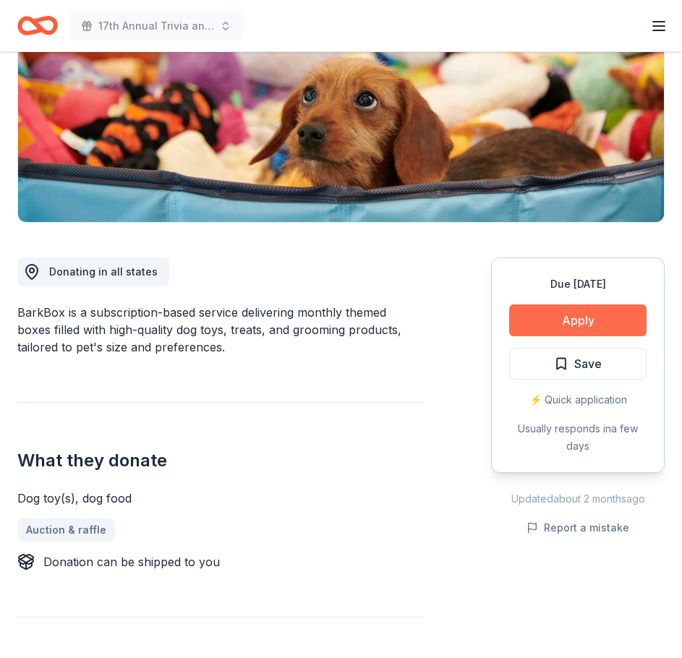
click at [547, 329] on button "Apply" at bounding box center [577, 320] width 137 height 32
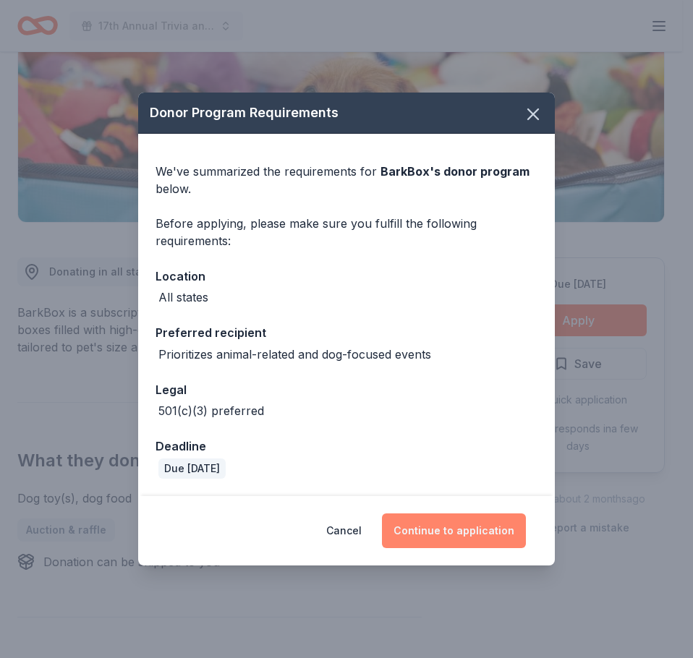
click at [439, 524] on button "Continue to application" at bounding box center [454, 530] width 144 height 35
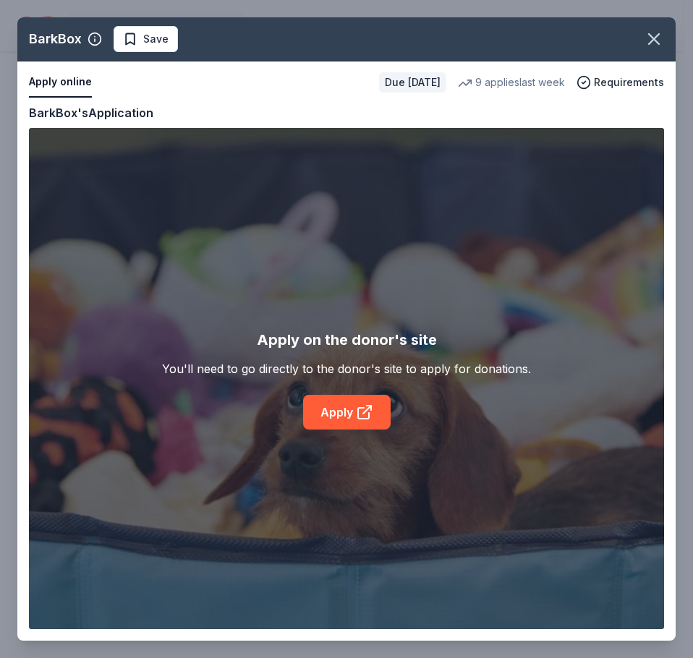
click at [372, 413] on div "BarkBox Save Apply online Due in 112 days 9 applies last week Requirements Copy…" at bounding box center [346, 328] width 658 height 623
click at [333, 413] on div "BarkBox Save Apply online Due in 112 days 9 applies last week Requirements Copy…" at bounding box center [346, 328] width 658 height 623
click at [341, 414] on div "BarkBox Save Apply online Due in 112 days 9 applies last week Requirements Copy…" at bounding box center [346, 328] width 658 height 623
click at [67, 118] on div "BarkBox Save Apply online Due in 112 days 9 applies last week Requirements Copy…" at bounding box center [346, 328] width 658 height 623
click at [325, 365] on div "BarkBox Save Apply online Due in 112 days 9 applies last week Requirements Copy…" at bounding box center [346, 328] width 658 height 623
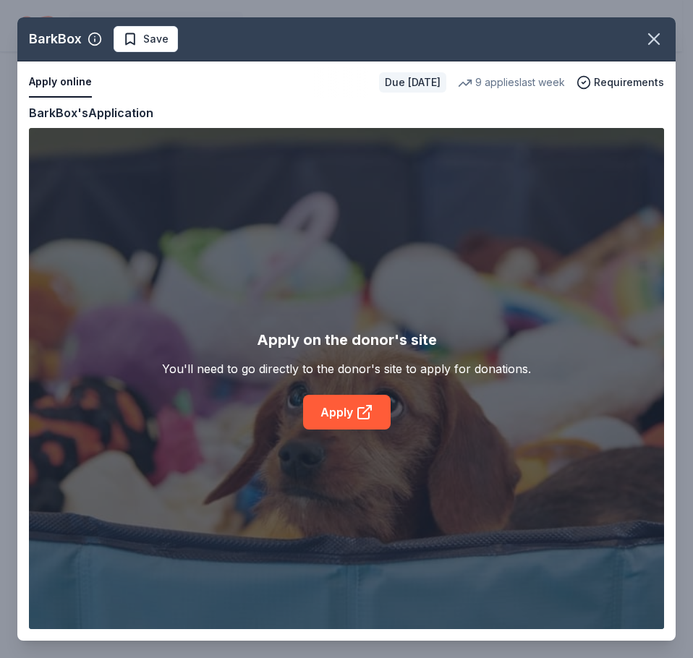
click at [348, 410] on div "BarkBox Save Apply online Due in 112 days 9 applies last week Requirements Copy…" at bounding box center [346, 328] width 658 height 623
click at [649, 37] on icon "button" at bounding box center [654, 39] width 20 height 20
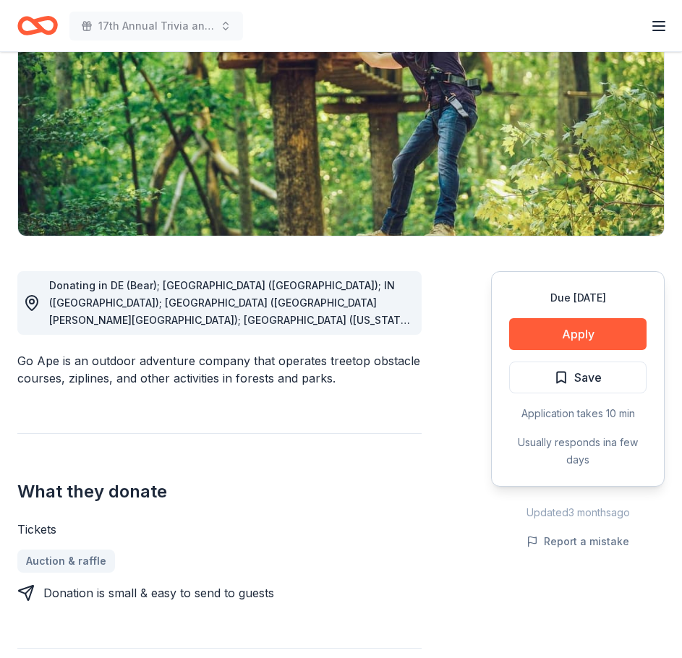
scroll to position [217, 0]
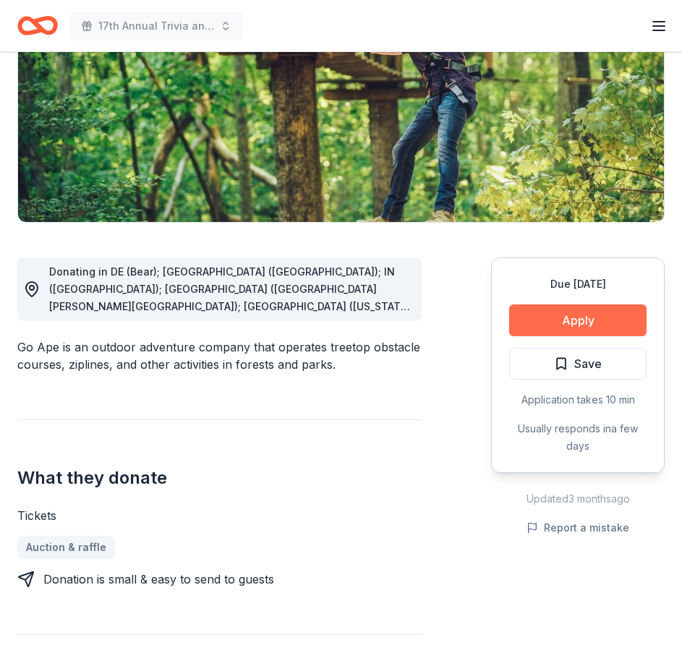
click at [573, 325] on button "Apply" at bounding box center [577, 320] width 137 height 32
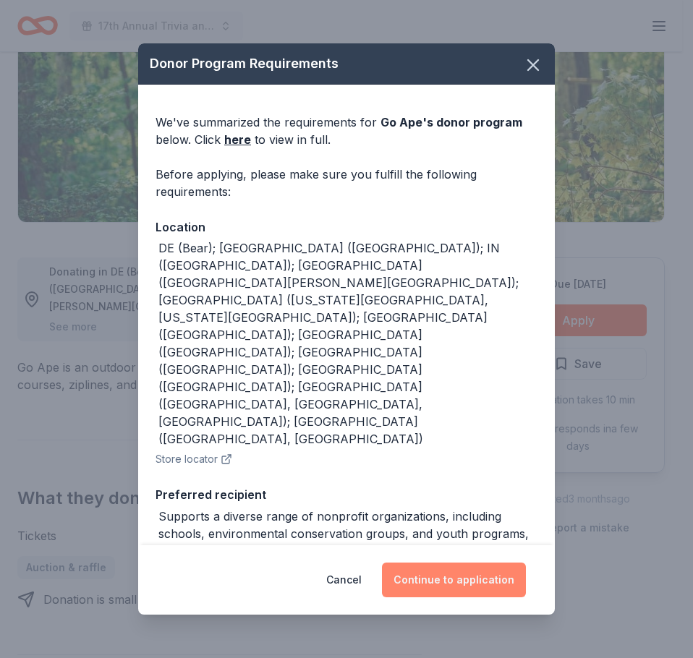
click at [454, 568] on button "Continue to application" at bounding box center [454, 580] width 144 height 35
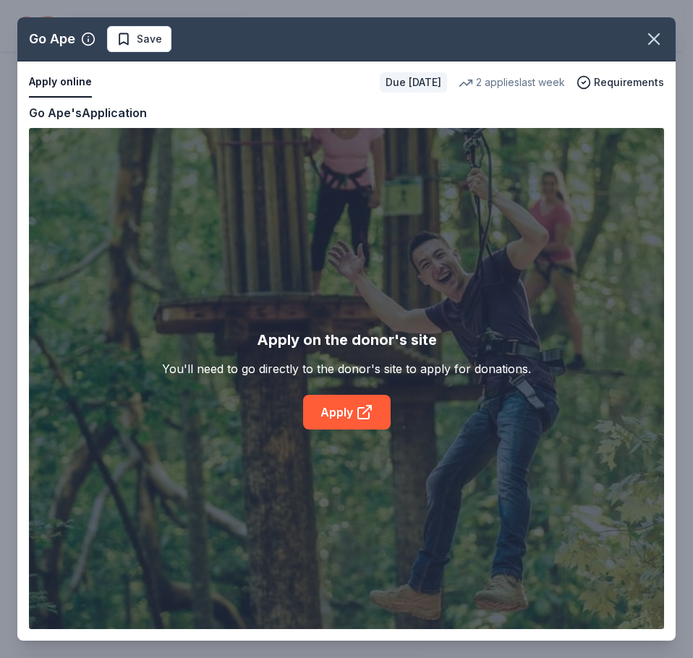
click at [364, 414] on div "Go Ape Save Apply online Due in 114 days 2 applies last week Requirements Copy …" at bounding box center [346, 328] width 658 height 623
click at [362, 410] on div "Go Ape Save Apply online Due in 114 days 2 applies last week Requirements Copy …" at bounding box center [346, 328] width 658 height 623
click at [348, 415] on div "Go Ape Save Apply online Due in 114 days 2 applies last week Requirements Copy …" at bounding box center [346, 328] width 658 height 623
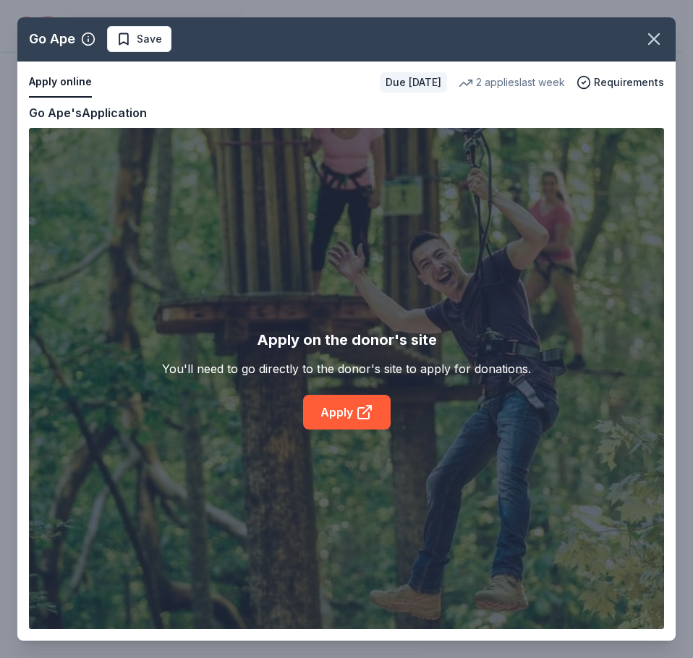
click at [348, 415] on div "Go Ape Save Apply online Due in 114 days 2 applies last week Requirements Copy …" at bounding box center [346, 328] width 658 height 623
click at [355, 415] on div "Go Ape Save Apply online Due in 114 days 2 applies last week Requirements Copy …" at bounding box center [346, 328] width 658 height 623
click at [363, 416] on div "Go Ape Save Apply online Due in 114 days 2 applies last week Requirements Copy …" at bounding box center [346, 328] width 658 height 623
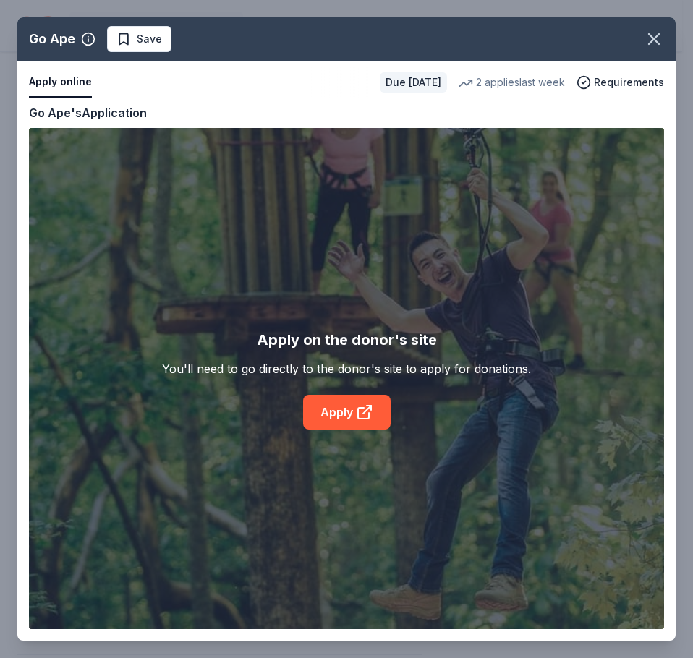
click at [363, 416] on div "Go Ape Save Apply online Due in 114 days 2 applies last week Requirements Copy …" at bounding box center [346, 328] width 658 height 623
click at [377, 342] on div "Go Ape Save Apply online Due in 114 days 2 applies last week Requirements Copy …" at bounding box center [346, 328] width 658 height 623
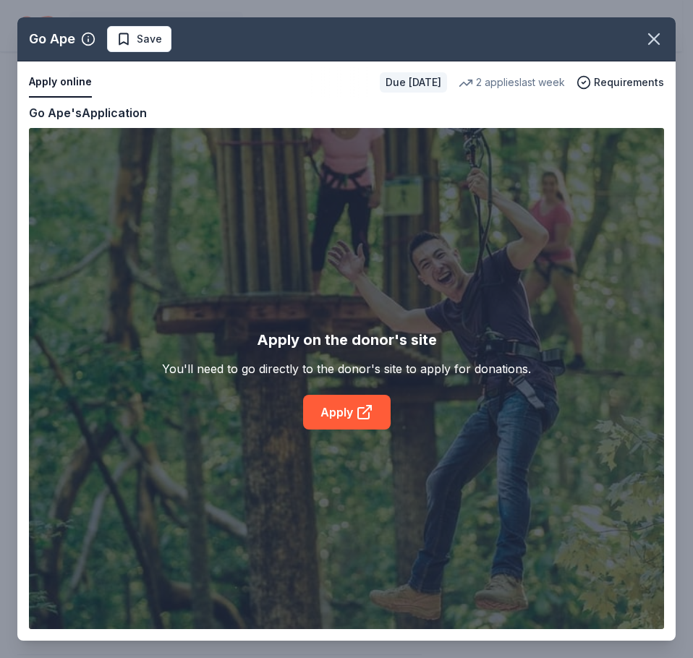
click at [377, 342] on div "Go Ape Save Apply online Due in 114 days 2 applies last week Requirements Copy …" at bounding box center [346, 328] width 658 height 623
click at [374, 378] on div "Go Ape Save Apply online Due in 114 days 2 applies last week Requirements Copy …" at bounding box center [346, 328] width 658 height 623
click at [652, 46] on icon "button" at bounding box center [654, 39] width 20 height 20
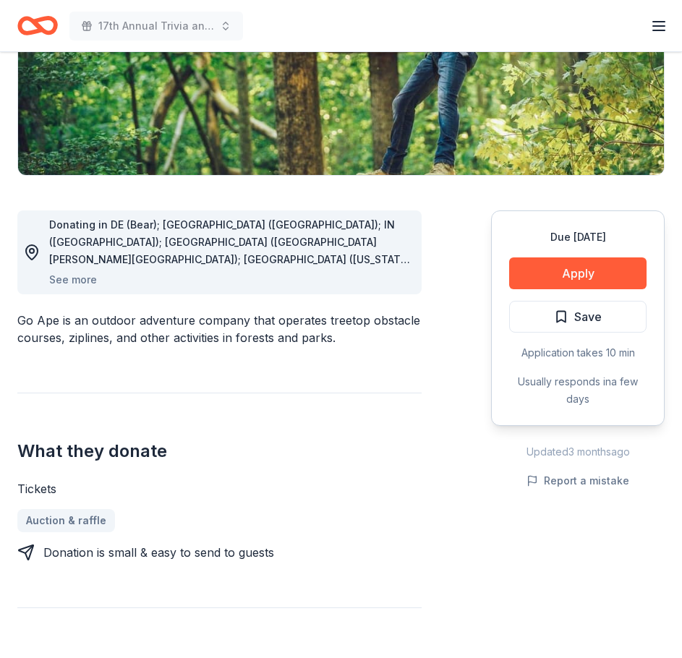
scroll to position [506, 0]
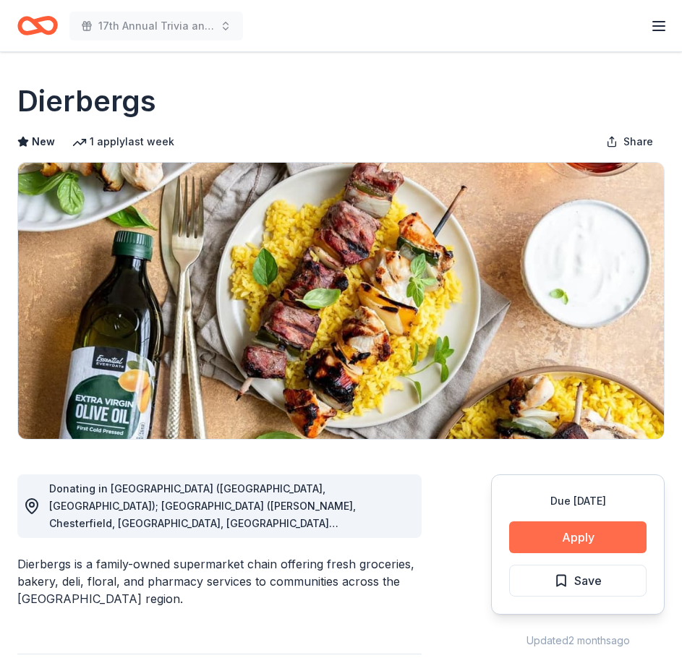
click at [526, 534] on button "Apply" at bounding box center [577, 537] width 137 height 32
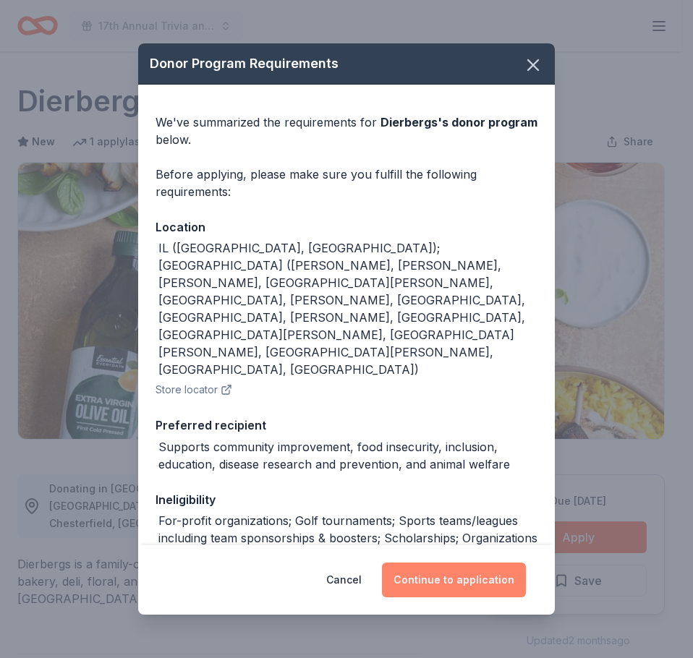
click at [449, 586] on button "Continue to application" at bounding box center [454, 580] width 144 height 35
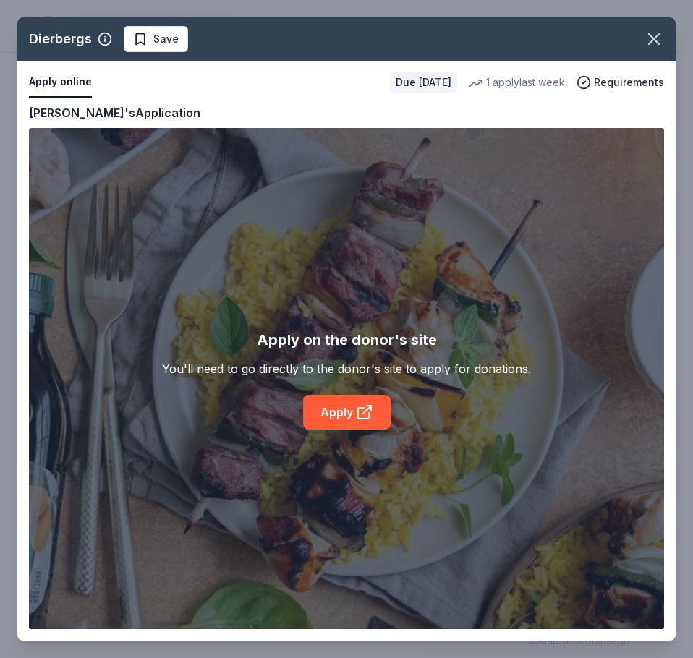
click at [370, 420] on div "Dierbergs Save Apply online Due [DATE] 1 apply last week Requirements Copy and …" at bounding box center [346, 328] width 658 height 623
click at [321, 412] on div "Dierbergs Save Apply online Due in 52 days 1 apply last week Requirements Copy …" at bounding box center [346, 328] width 658 height 623
click at [652, 44] on icon "button" at bounding box center [654, 39] width 20 height 20
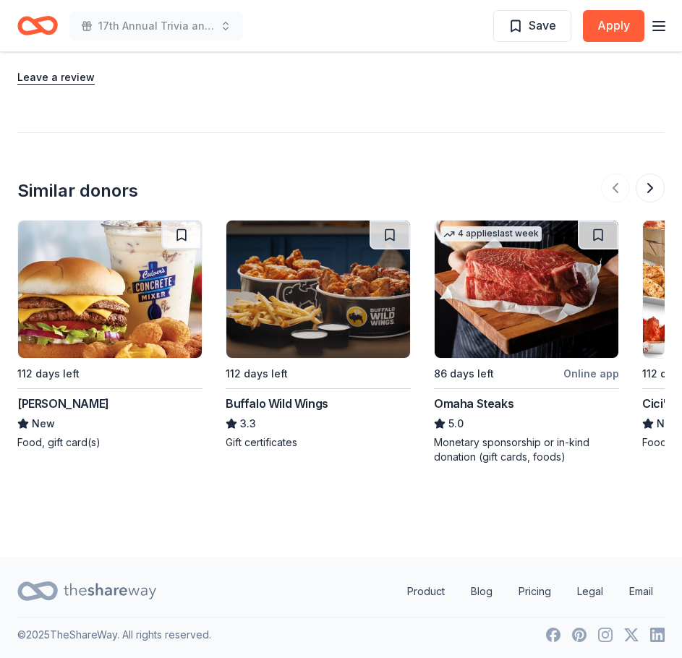
scroll to position [1490, 0]
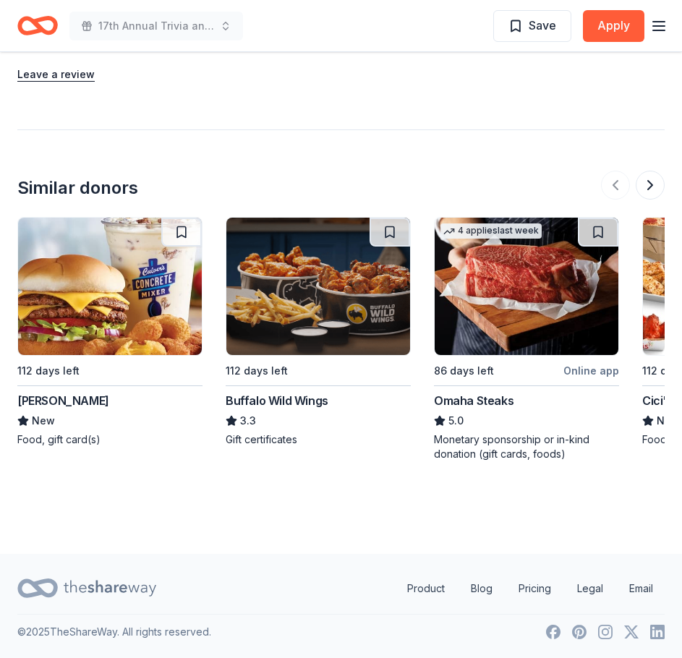
click at [281, 329] on img at bounding box center [318, 286] width 184 height 137
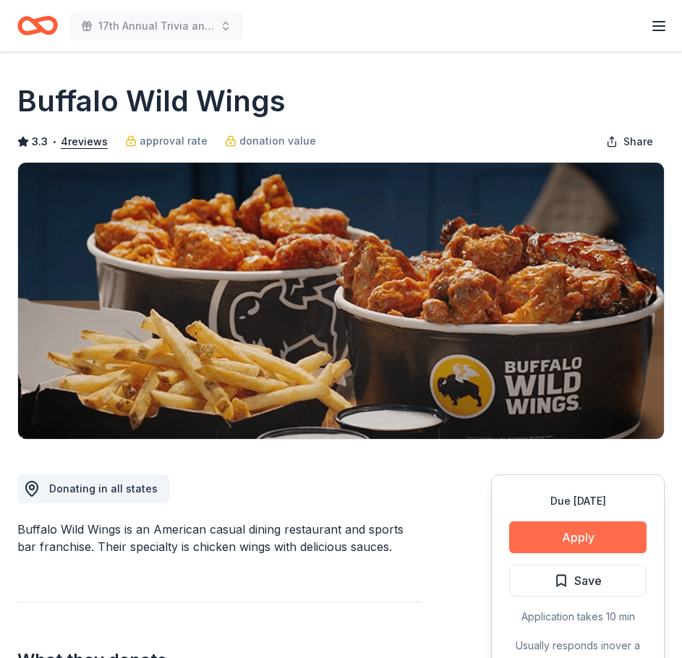
click at [584, 524] on button "Apply" at bounding box center [577, 537] width 137 height 32
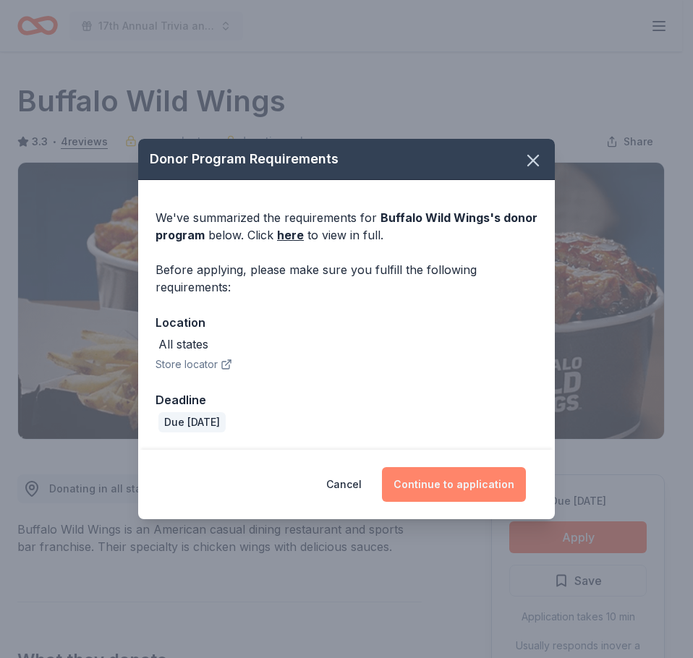
click at [489, 494] on button "Continue to application" at bounding box center [454, 484] width 144 height 35
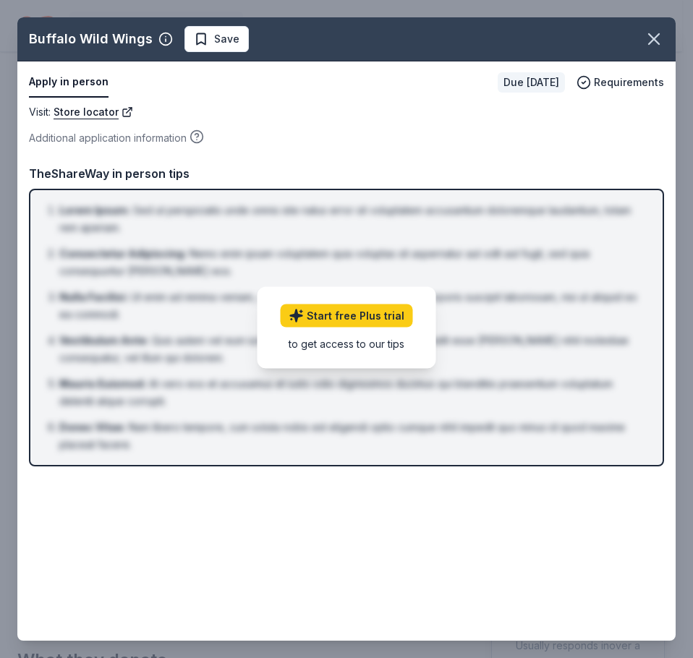
click at [392, 347] on div "to get access to our tips" at bounding box center [347, 343] width 132 height 15
click at [657, 32] on icon "button" at bounding box center [654, 39] width 20 height 20
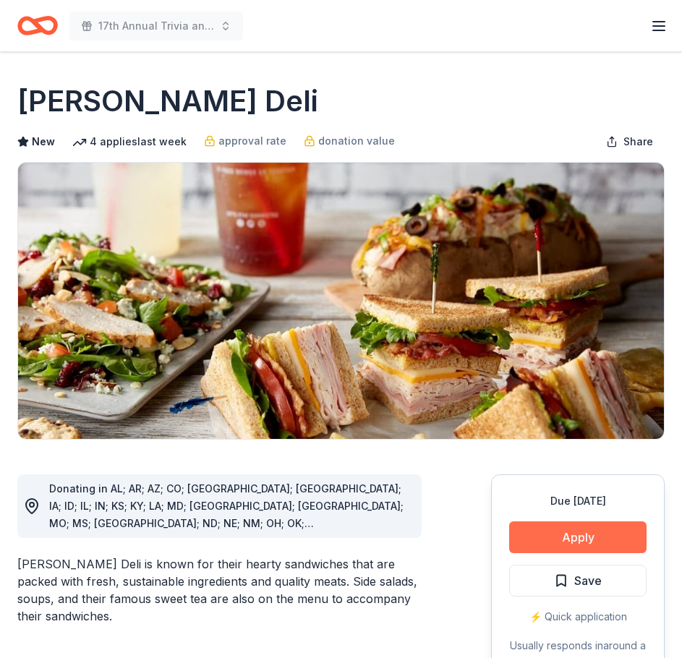
click at [603, 530] on button "Apply" at bounding box center [577, 537] width 137 height 32
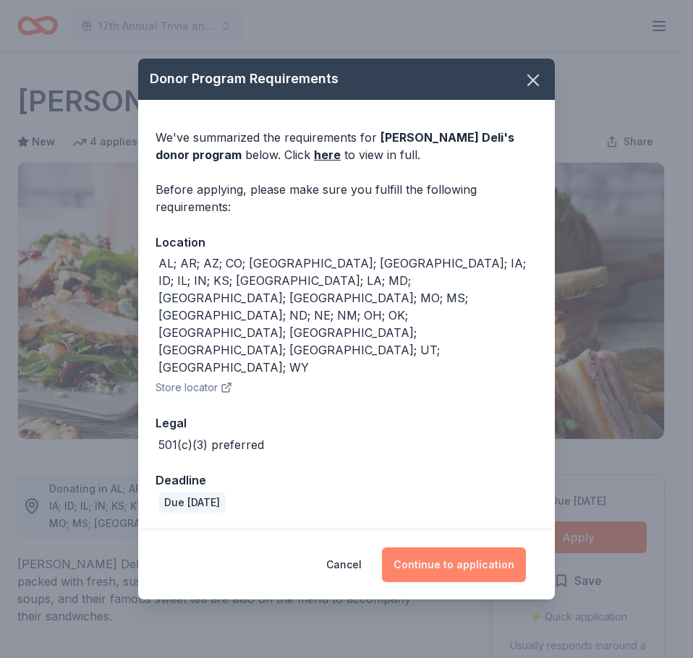
click at [503, 547] on button "Continue to application" at bounding box center [454, 564] width 144 height 35
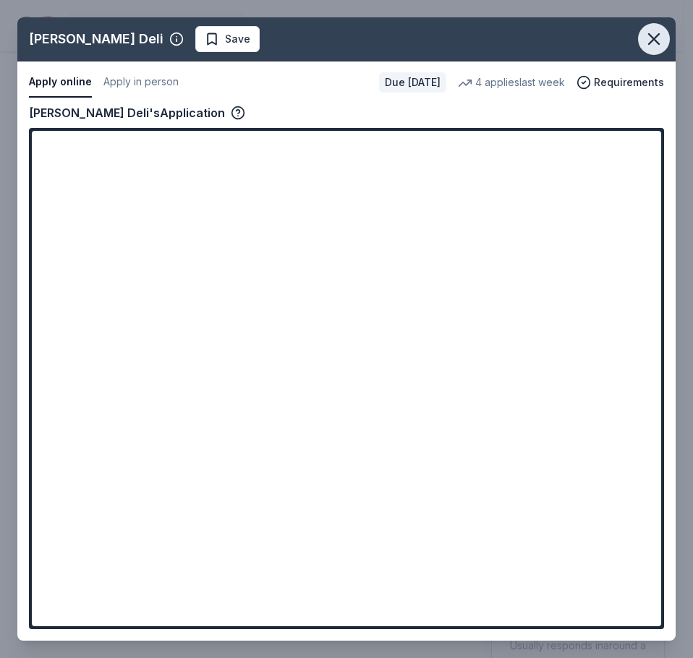
click at [650, 37] on icon "button" at bounding box center [654, 39] width 20 height 20
